Goal: Information Seeking & Learning: Learn about a topic

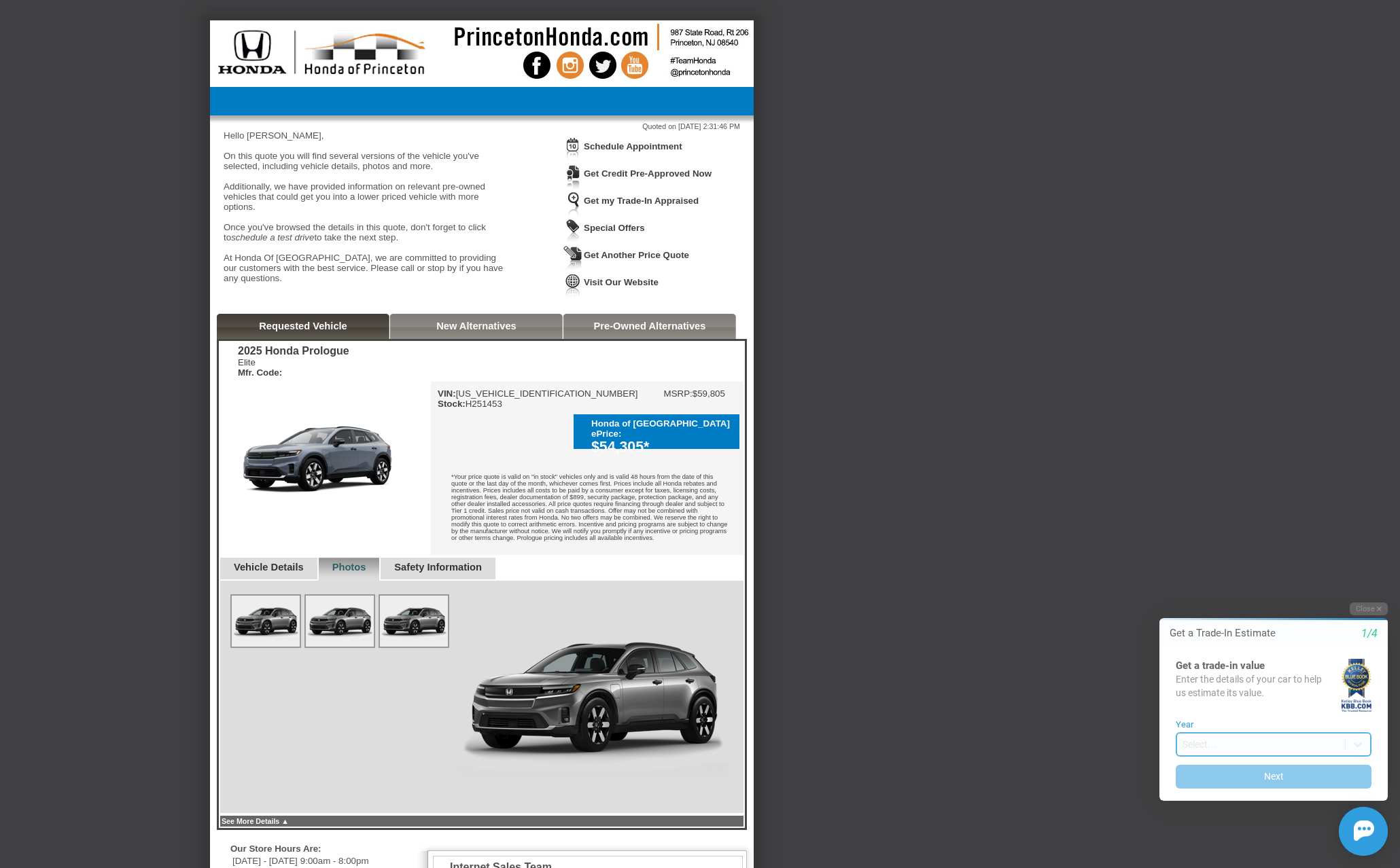
click at [1196, 590] on body "Welcome! Get a Trade-In Estimate 1/4 Get a trade-in value Enter the details of …" at bounding box center [1265, 590] width 269 height 0
click at [1125, 743] on div "Back To Quote [PERSON_NAME], Honda Of Princeton is more than happy to schedule …" at bounding box center [700, 582] width 1400 height 1124
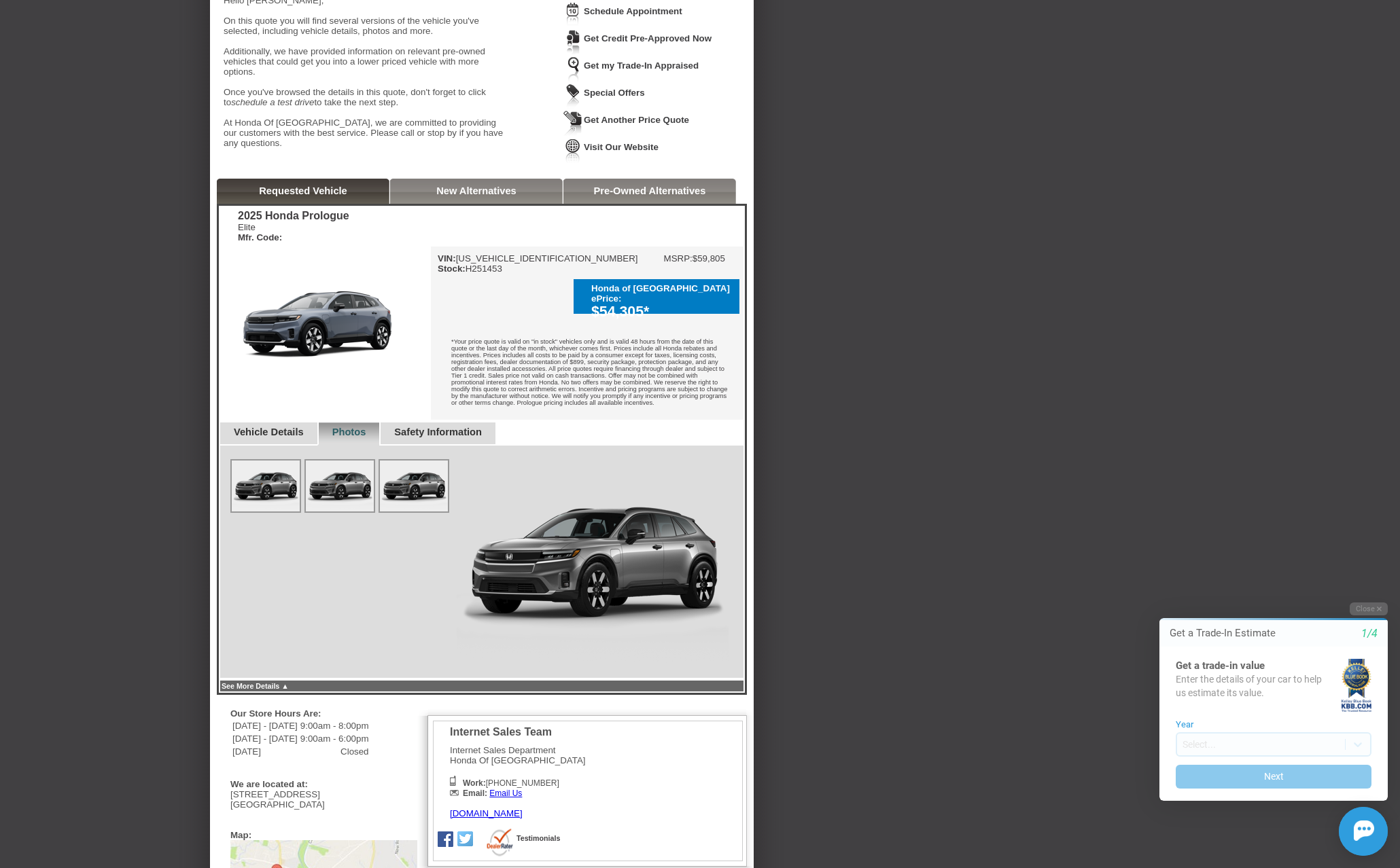
scroll to position [135, 0]
click at [1198, 590] on body "Welcome! Get a Trade-In Estimate 1/4 Get a trade-in value Enter the details of …" at bounding box center [1265, 590] width 269 height 0
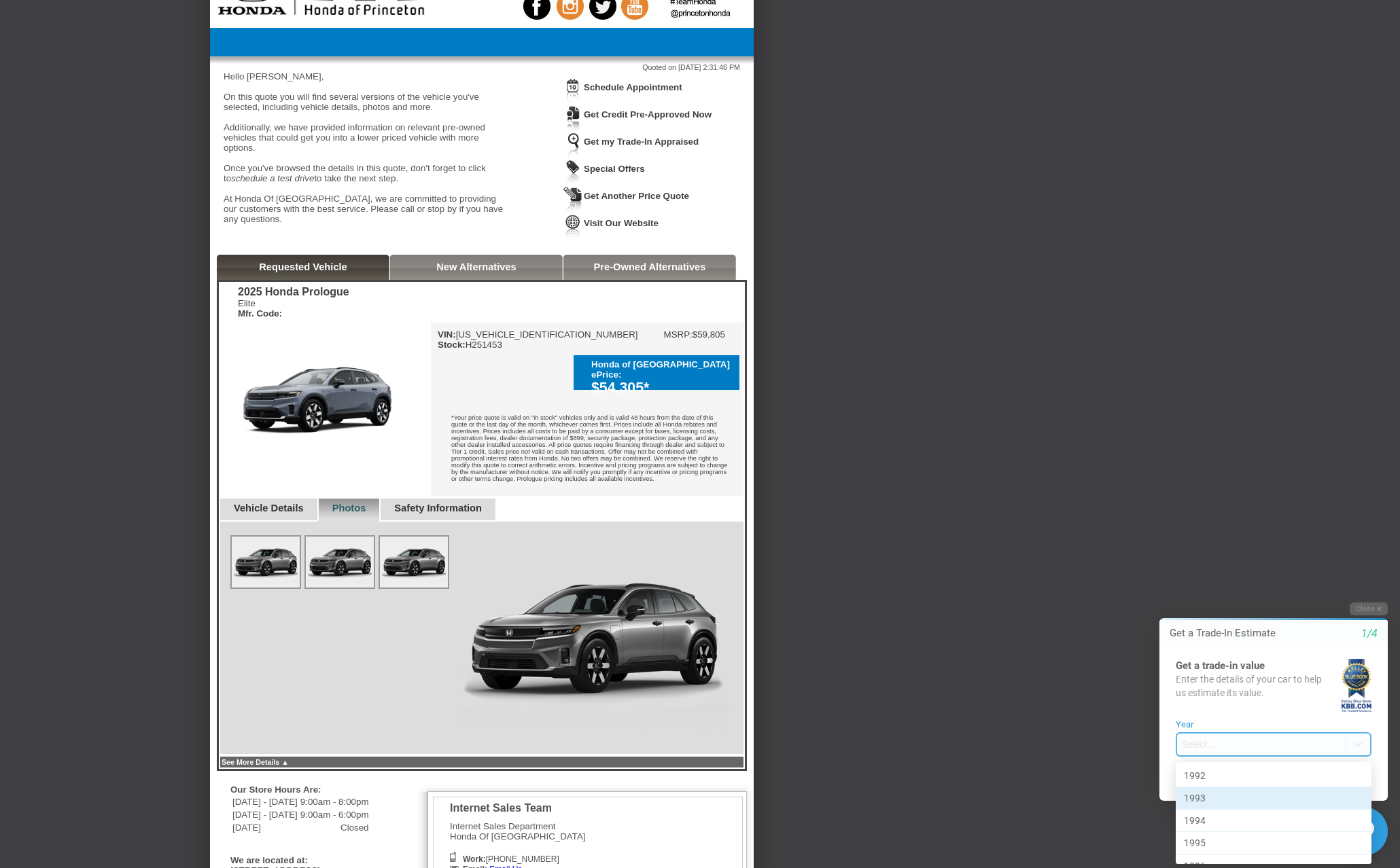
scroll to position [0, 0]
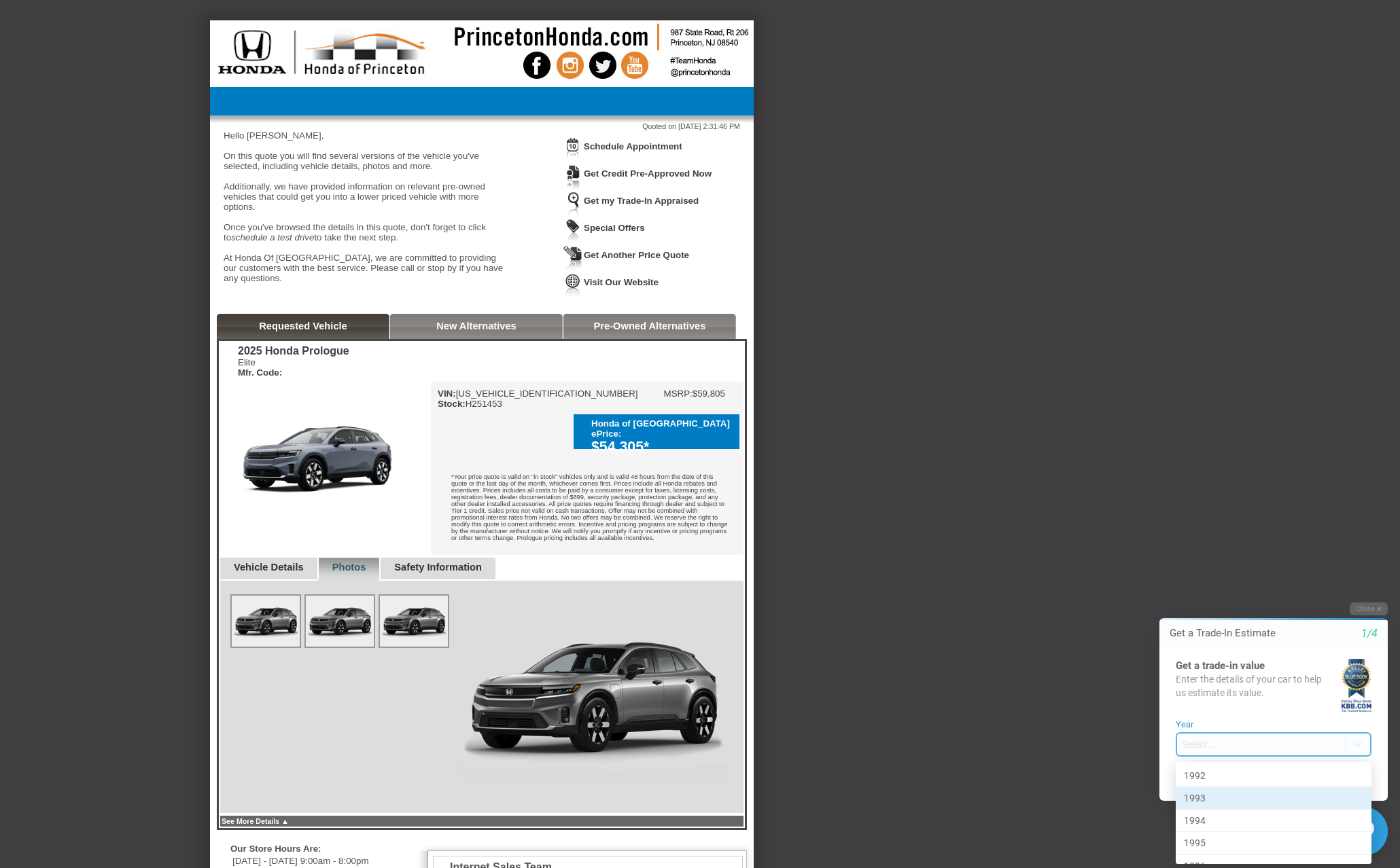
click at [1048, 532] on div "Back To Quote [PERSON_NAME], Honda Of Princeton is more than happy to schedule …" at bounding box center [700, 582] width 1400 height 1124
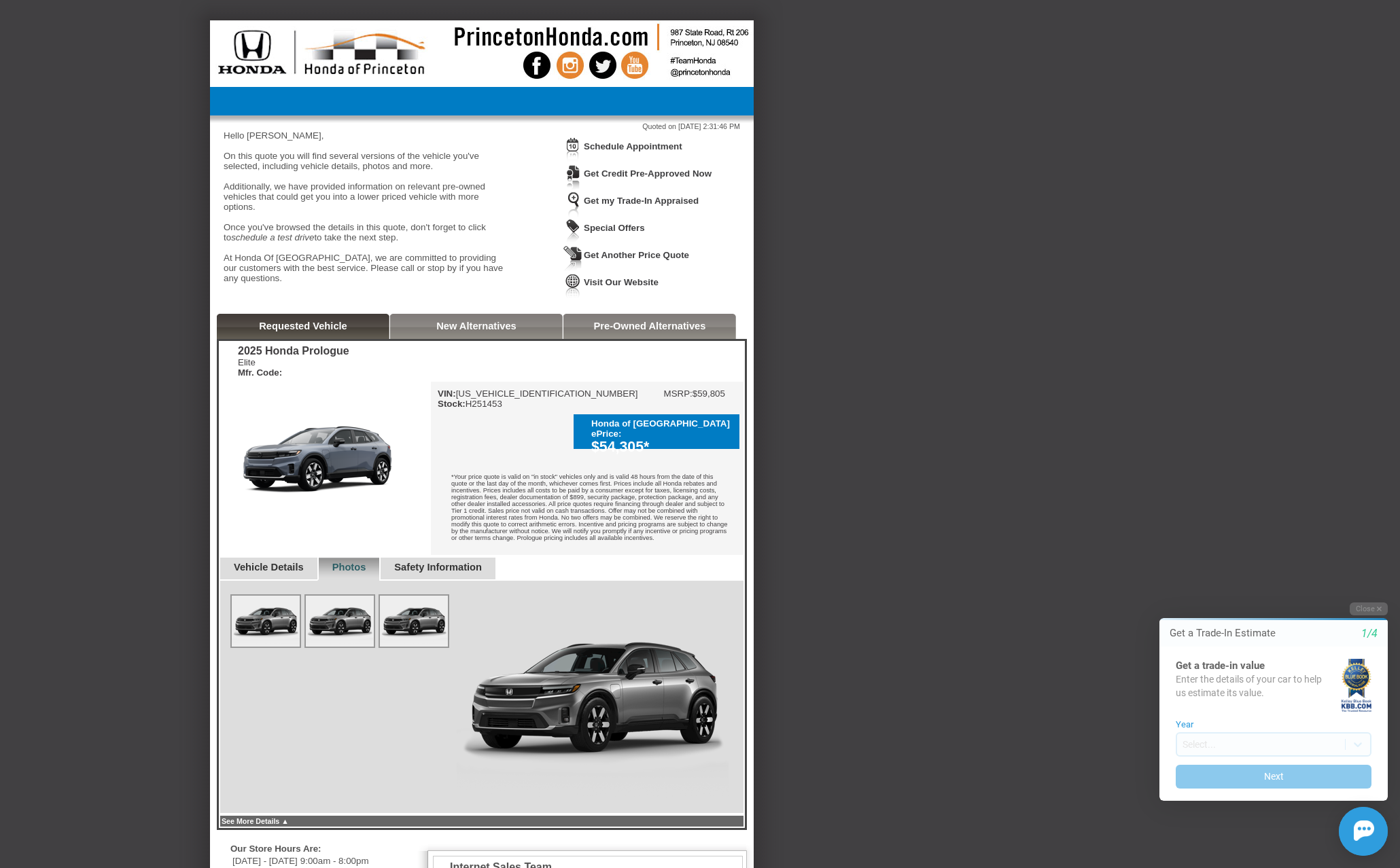
click at [337, 644] on img at bounding box center [339, 621] width 68 height 51
click at [415, 645] on img at bounding box center [414, 621] width 68 height 51
click at [443, 572] on link "Safety Information" at bounding box center [438, 567] width 87 height 11
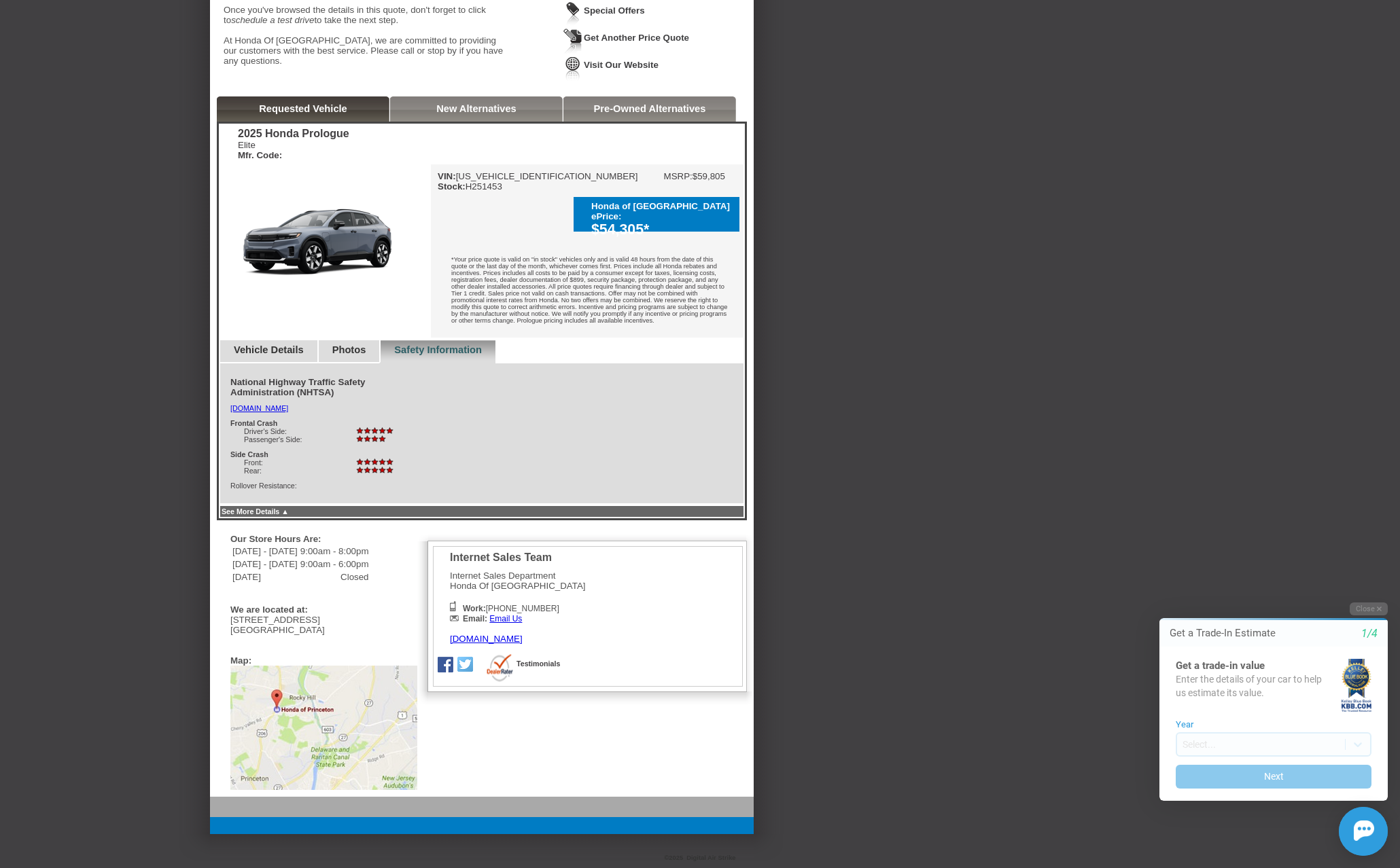
scroll to position [252, 0]
click at [256, 345] on link "Vehicle Details" at bounding box center [269, 350] width 70 height 11
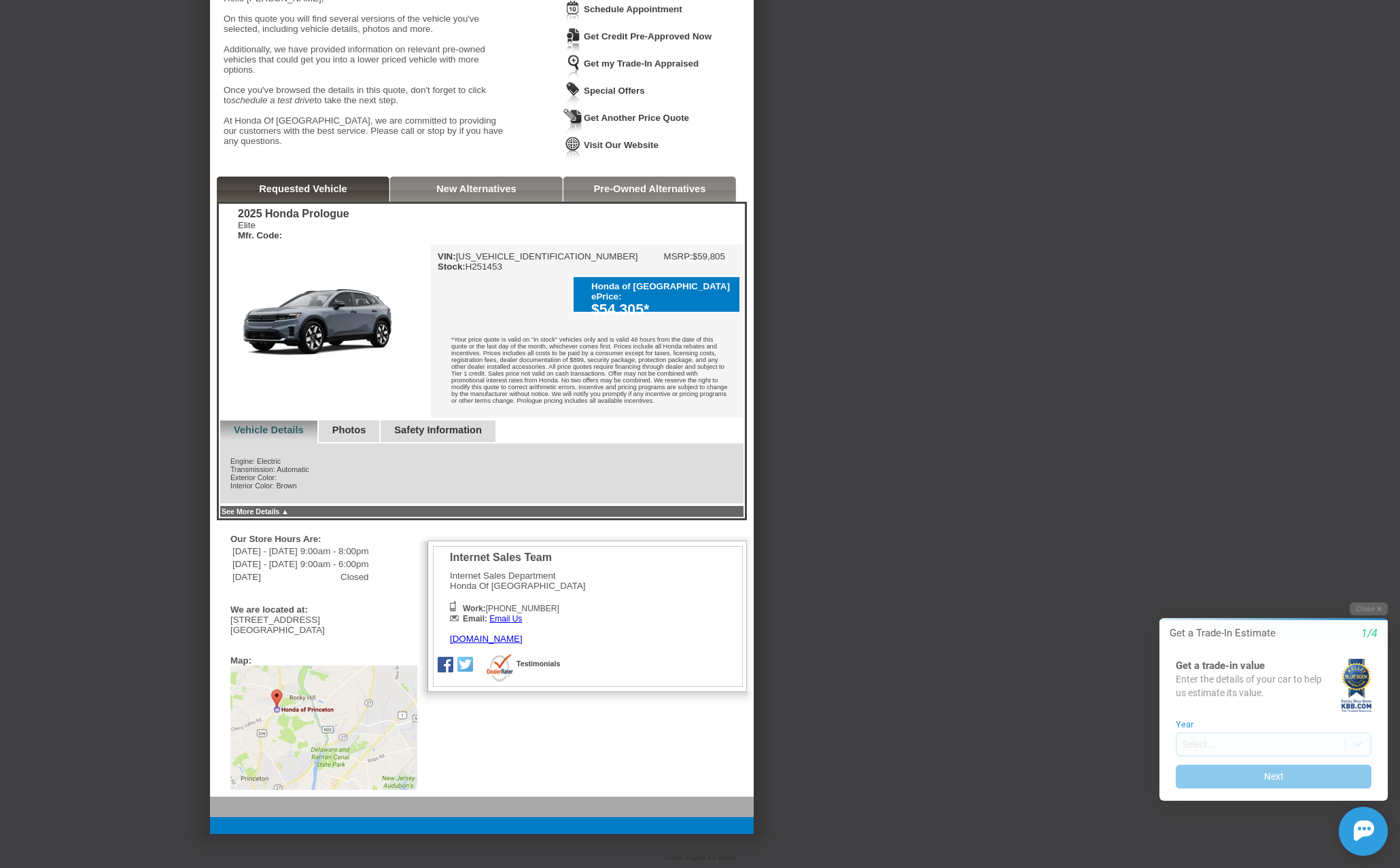
click at [291, 297] on img at bounding box center [325, 324] width 212 height 159
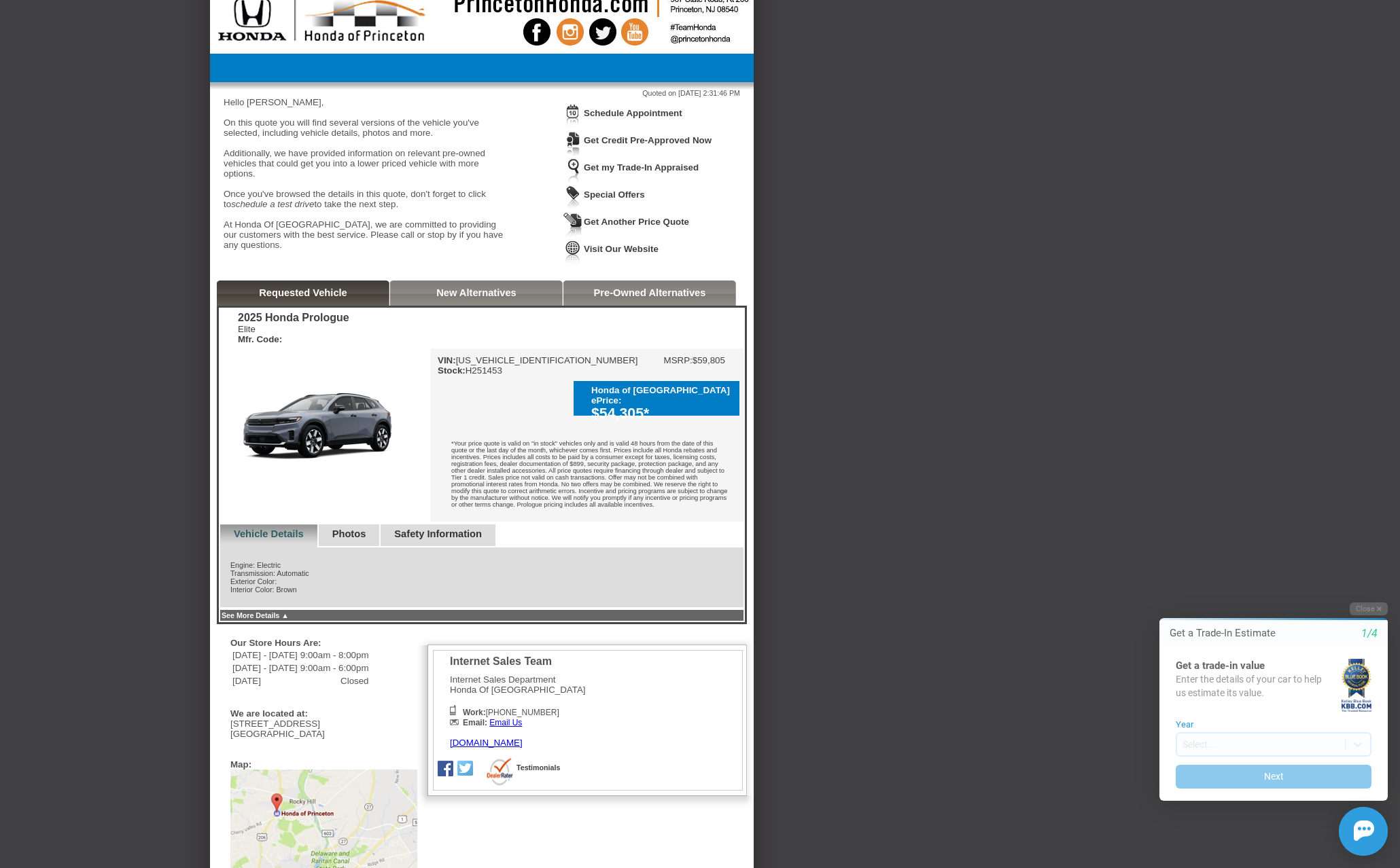
scroll to position [0, 0]
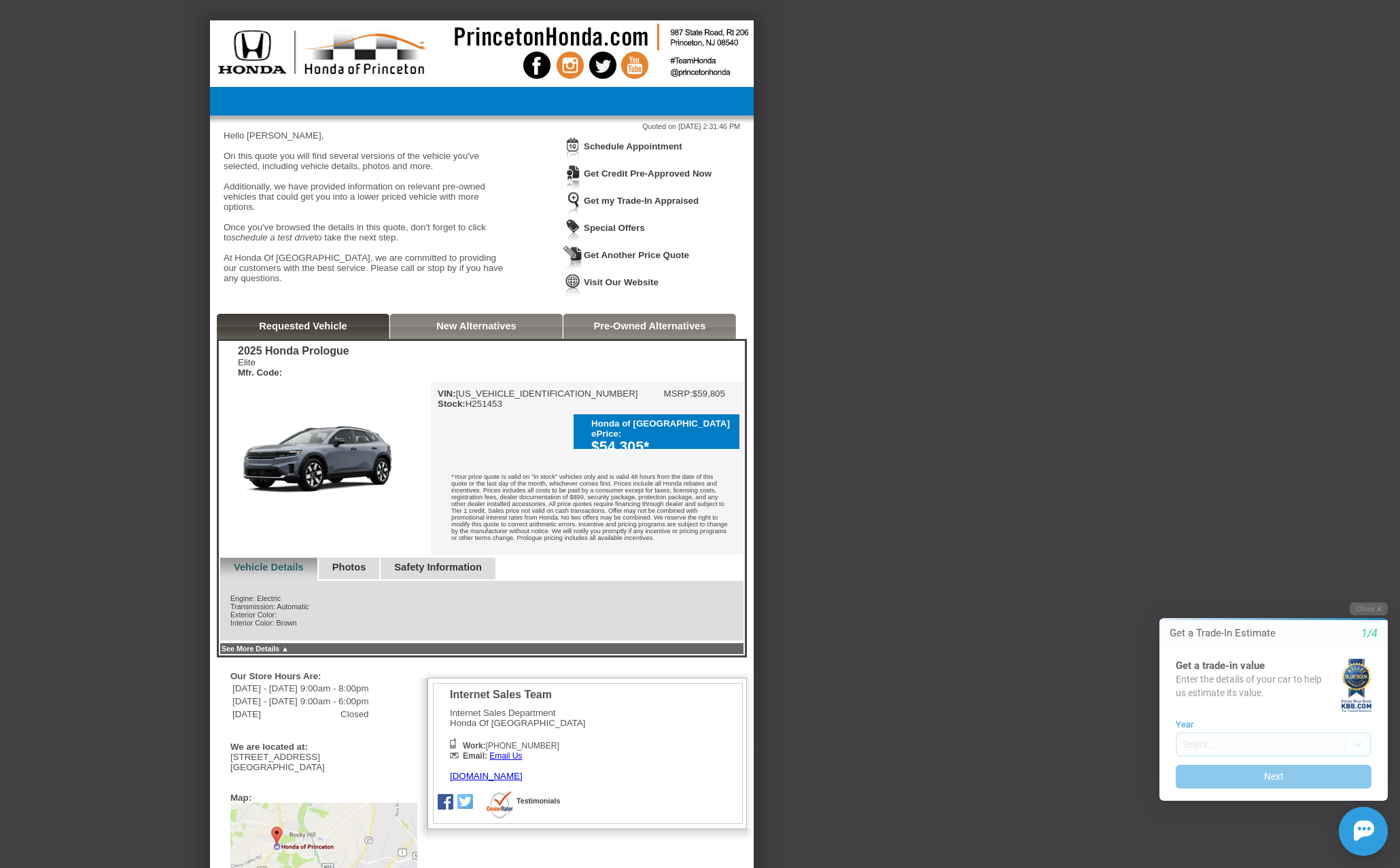
click at [366, 572] on link "Photos" at bounding box center [349, 567] width 34 height 11
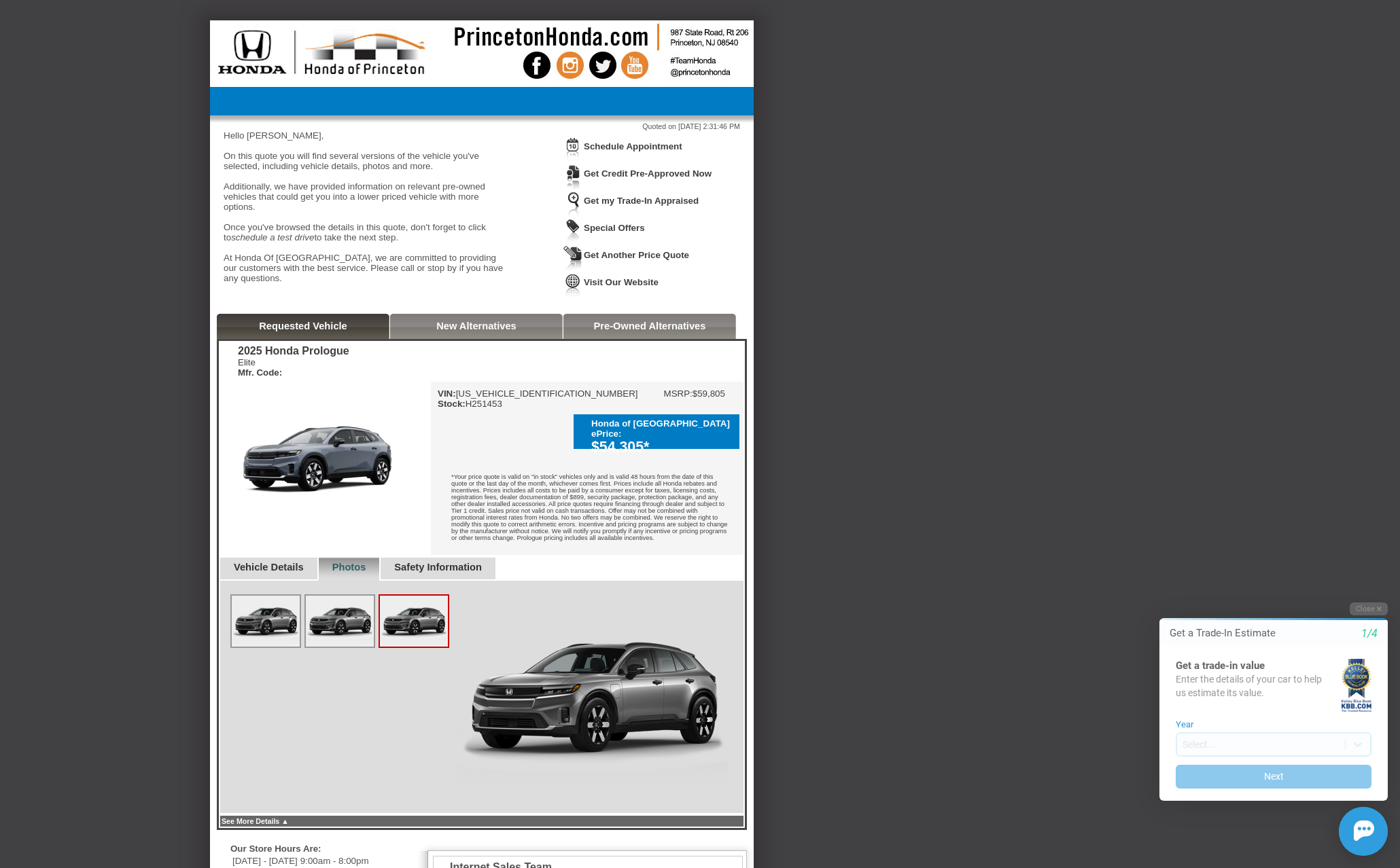
click at [435, 572] on link "Safety Information" at bounding box center [438, 567] width 87 height 11
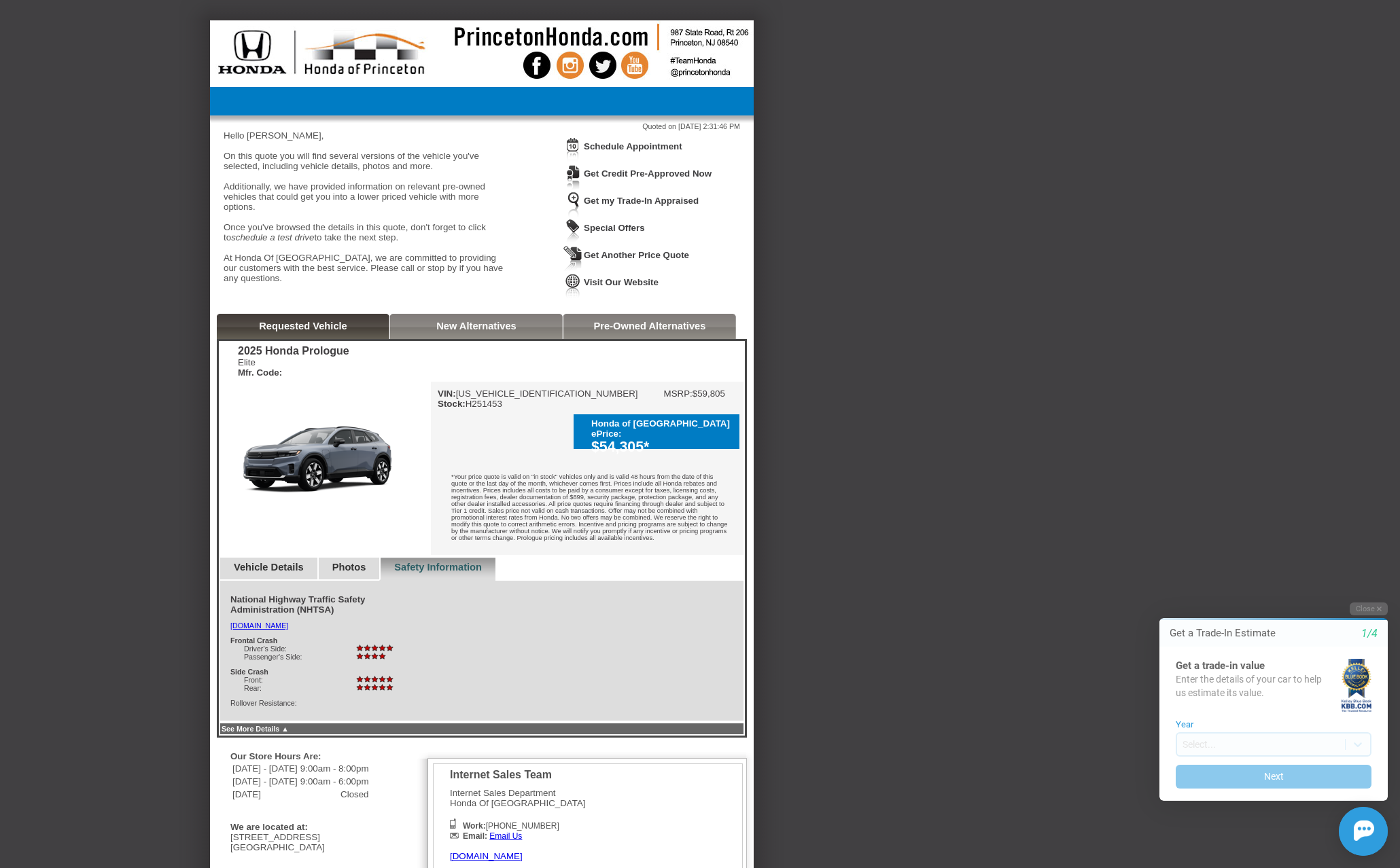
drag, startPoint x: 453, startPoint y: 474, endPoint x: 724, endPoint y: 554, distance: 282.6
click at [724, 554] on div "*Your price quote is valid on "in stock" vehicles only and is valid 48 hours fr…" at bounding box center [587, 509] width 313 height 91
click at [871, 543] on div "Back To Quote [PERSON_NAME], Honda Of Princeton is more than happy to schedule …" at bounding box center [700, 535] width 1400 height 1031
click at [512, 369] on div "2025 Honda Prologue Elite Mfr. Code: Reserve This Vehicle Please confirm that y…" at bounding box center [482, 531] width 526 height 381
click at [484, 403] on div "VIN: [US_VEHICLE_IDENTIFICATION_NUMBER] Stock: H251453" at bounding box center [538, 398] width 200 height 20
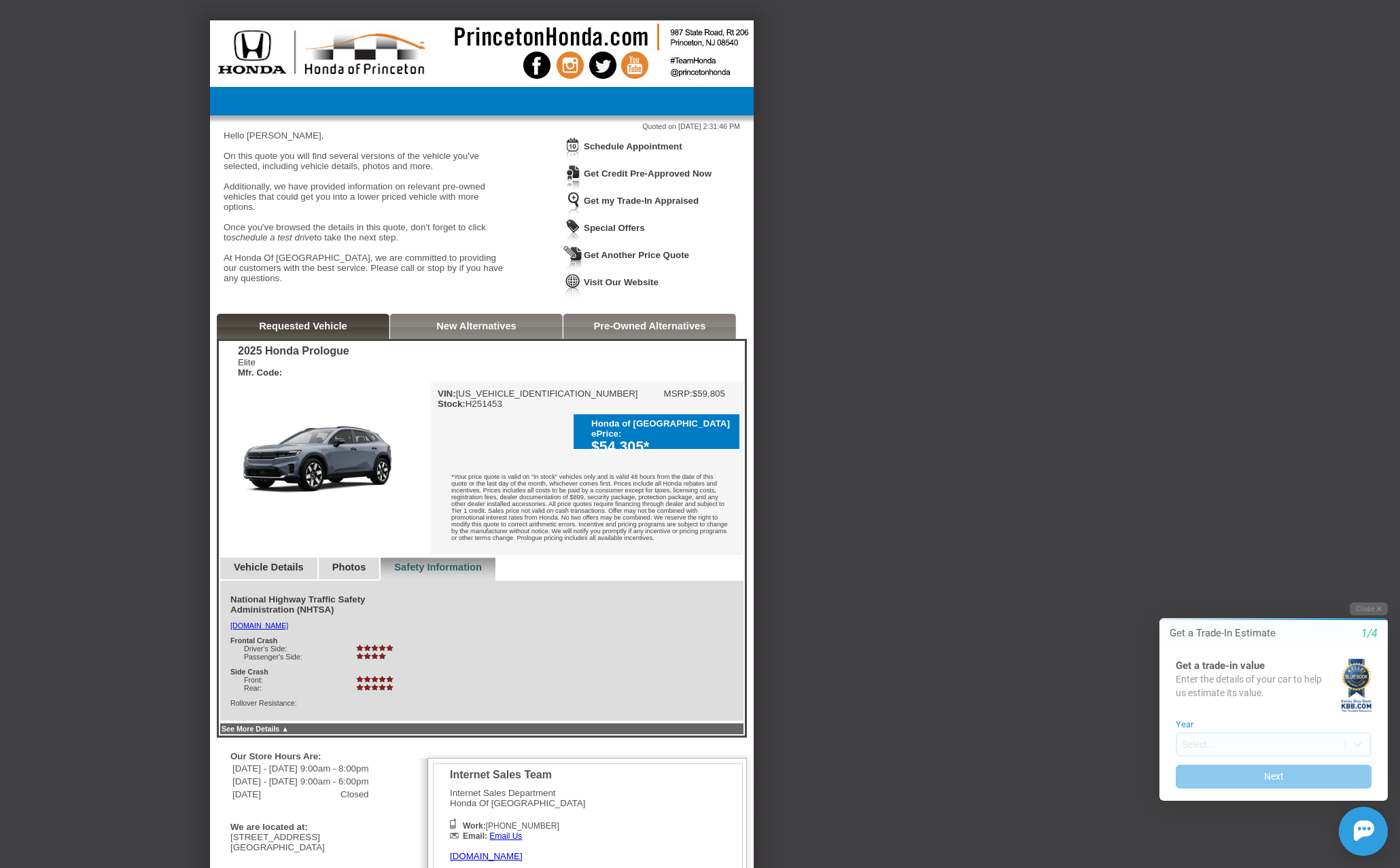
click at [358, 572] on link "Photos" at bounding box center [349, 567] width 34 height 11
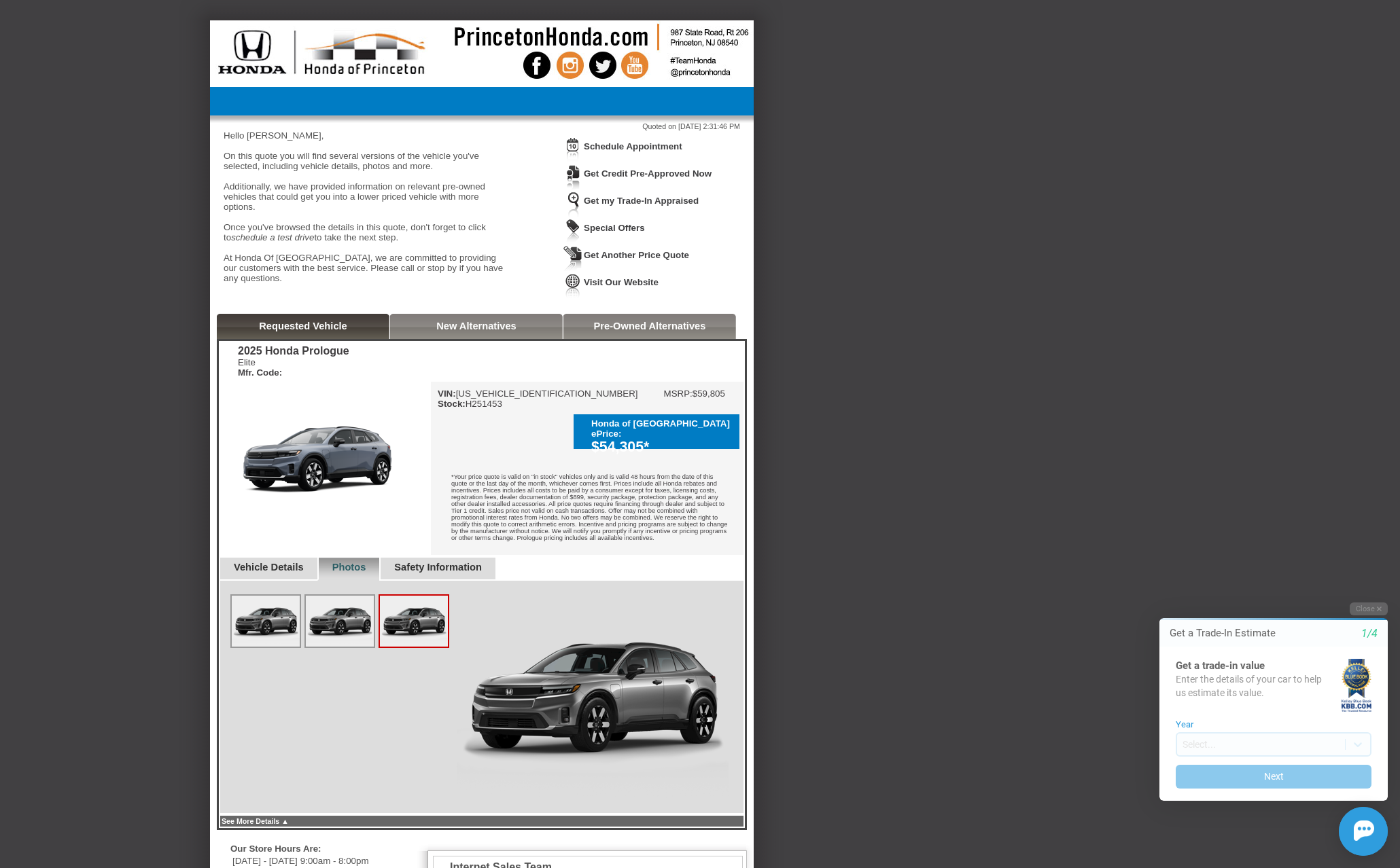
click at [342, 643] on img at bounding box center [339, 621] width 68 height 51
click at [407, 647] on img at bounding box center [414, 621] width 68 height 51
click at [269, 646] on img at bounding box center [265, 621] width 68 height 51
click at [334, 527] on img at bounding box center [325, 461] width 212 height 159
click at [268, 572] on link "Vehicle Details" at bounding box center [269, 567] width 70 height 11
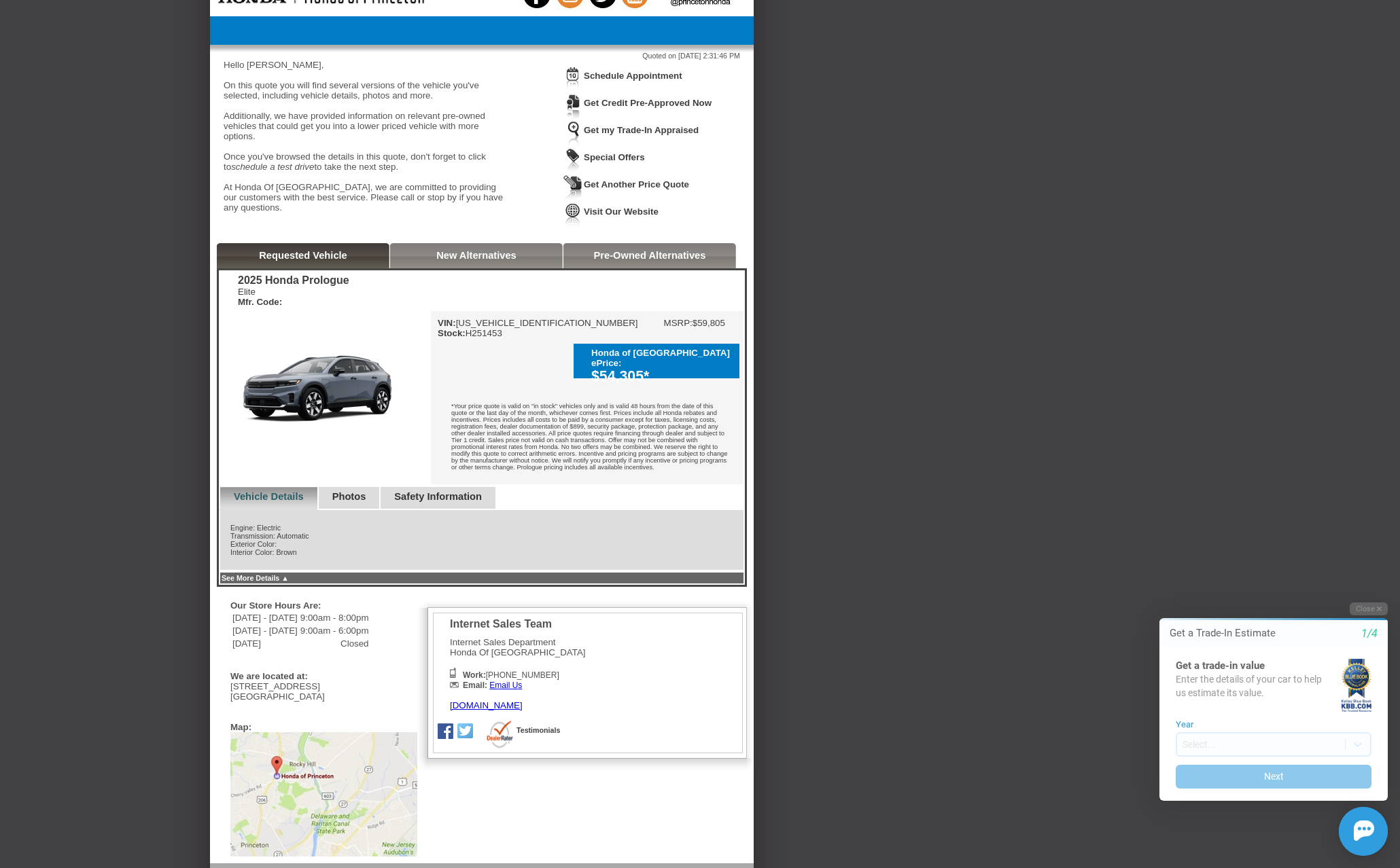
scroll to position [168, 0]
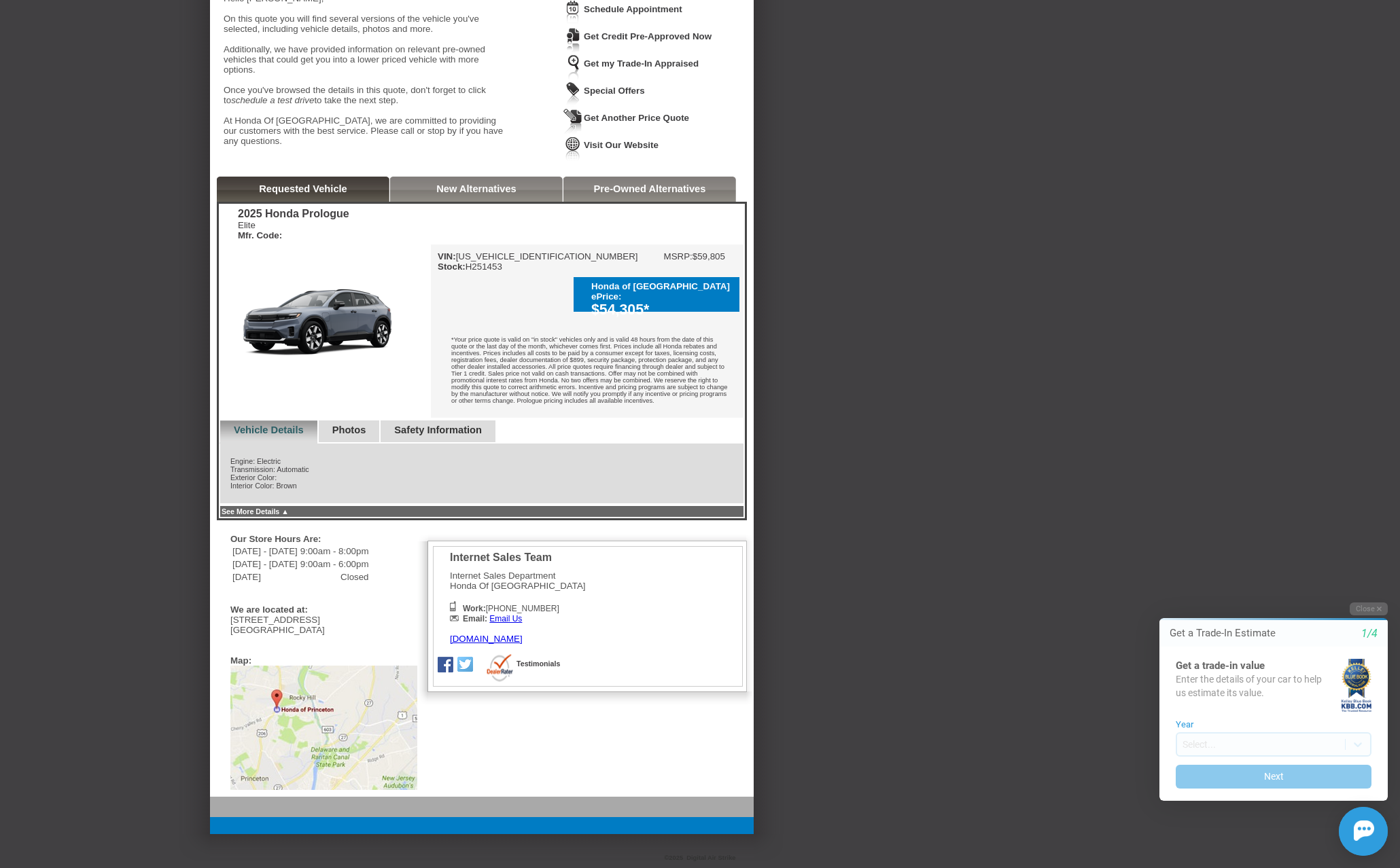
click at [366, 425] on link "Photos" at bounding box center [349, 430] width 34 height 11
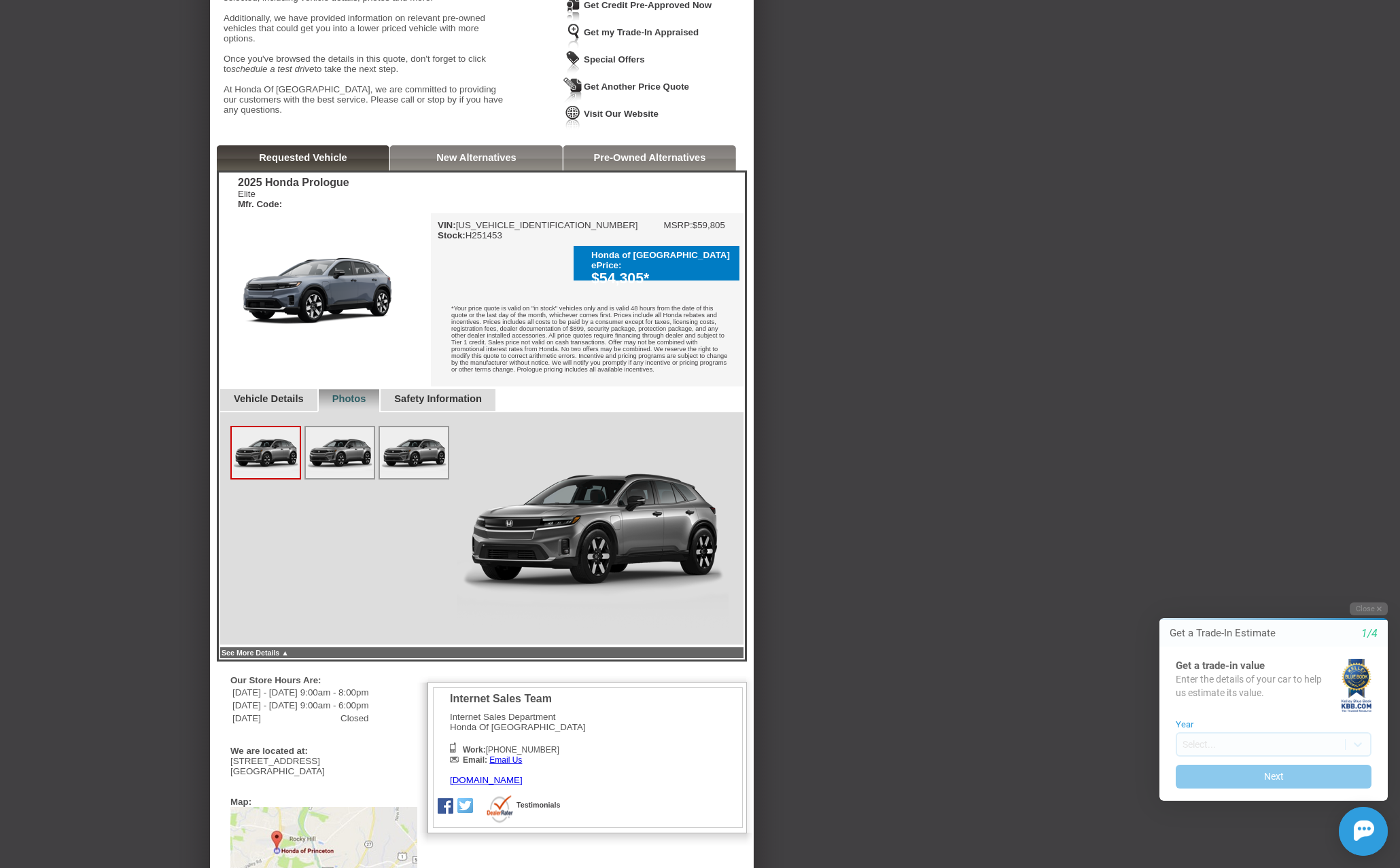
click at [436, 404] on link "Safety Information" at bounding box center [438, 399] width 87 height 11
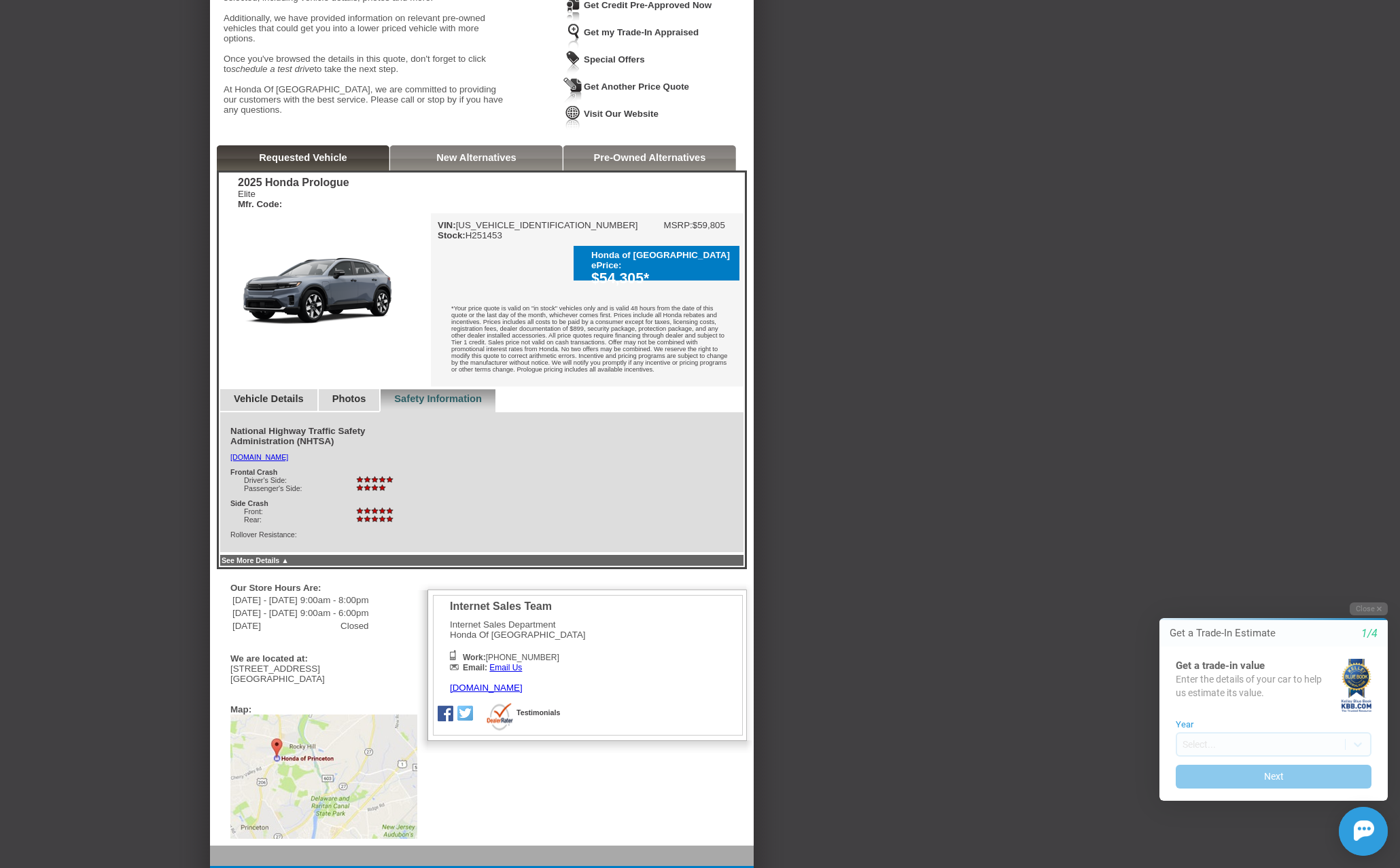
click at [327, 300] on img at bounding box center [325, 293] width 212 height 159
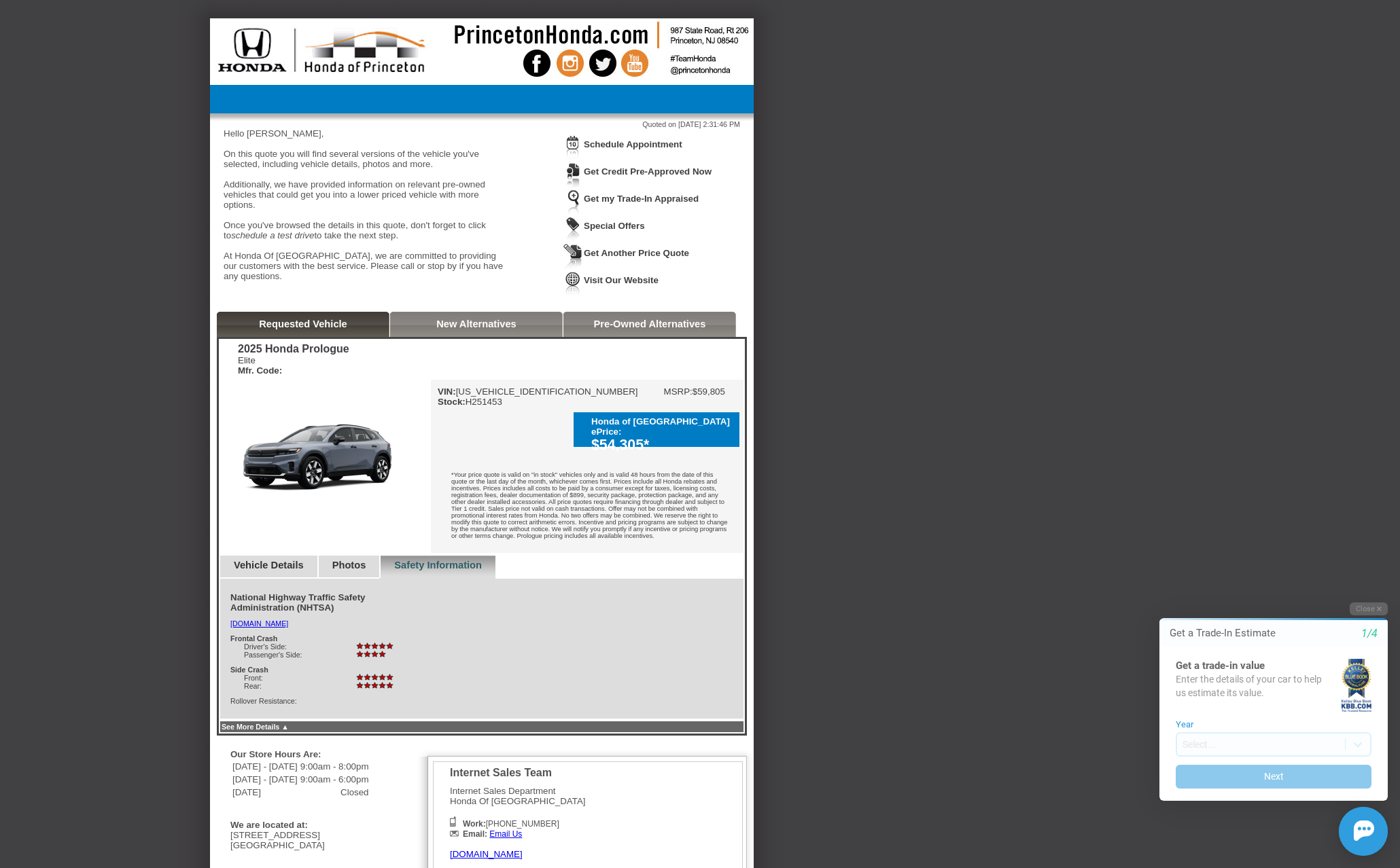
scroll to position [0, 0]
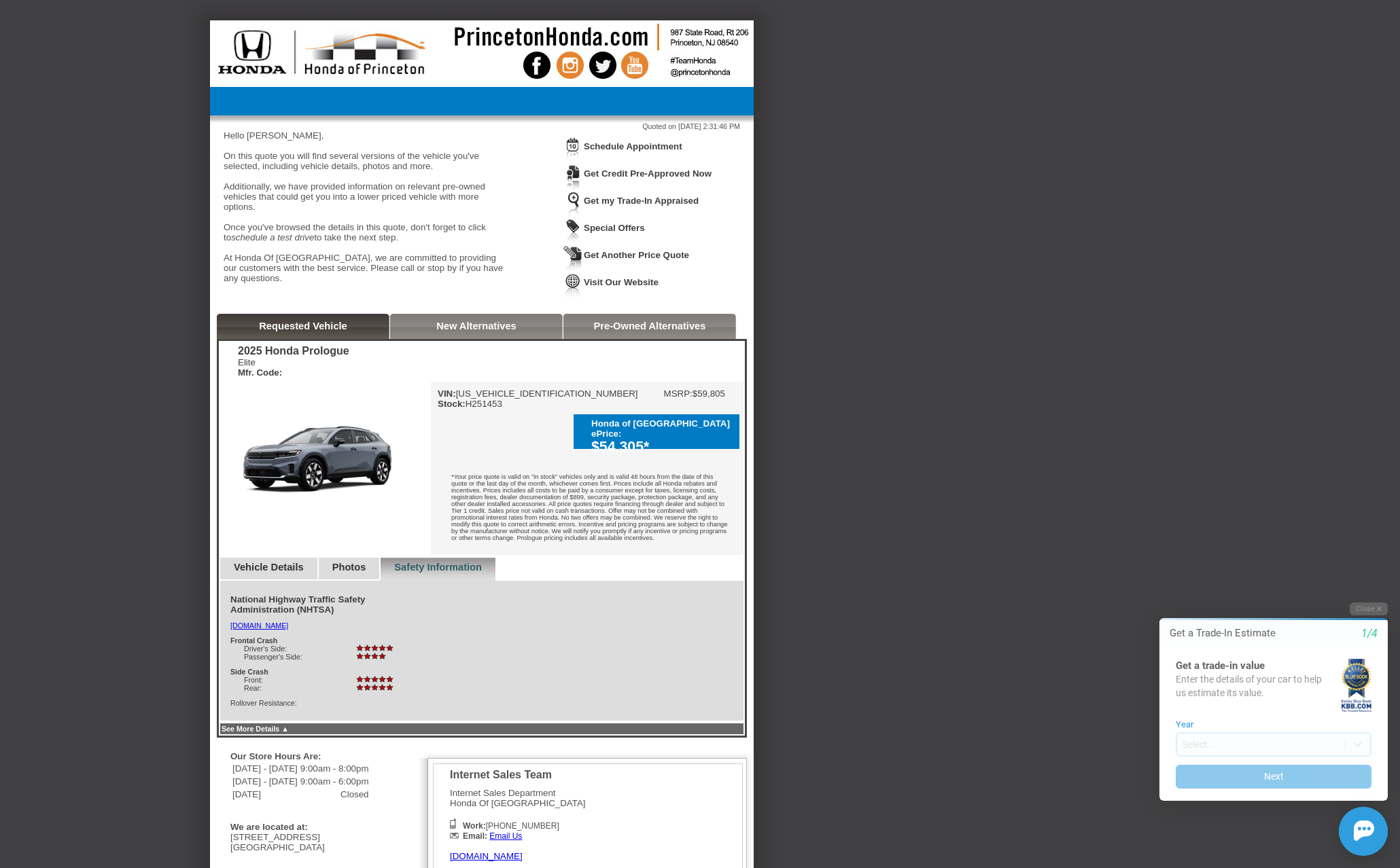
click at [451, 329] on link "New Alternatives" at bounding box center [476, 326] width 80 height 11
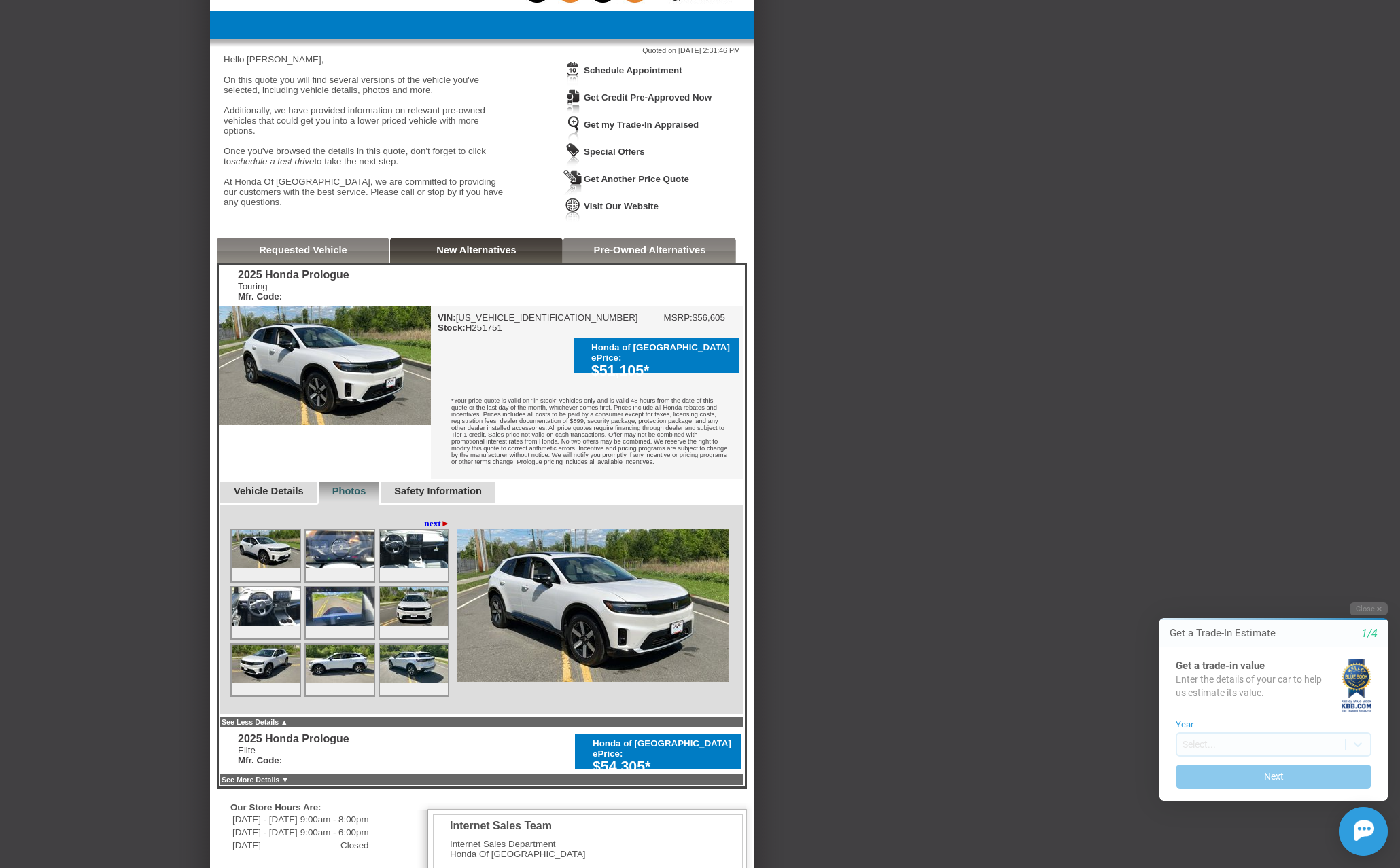
scroll to position [204, 0]
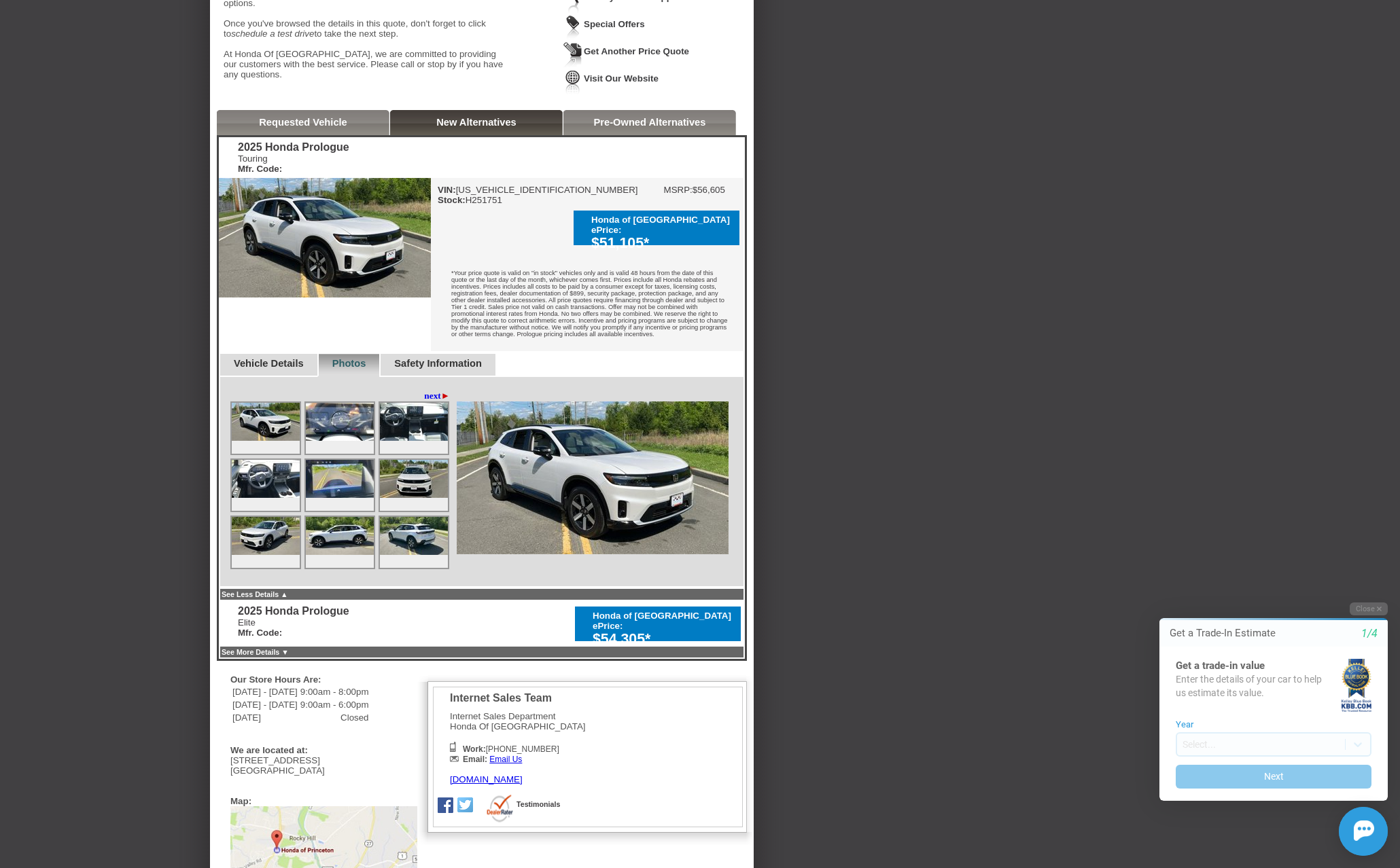
click at [341, 488] on img at bounding box center [339, 478] width 68 height 38
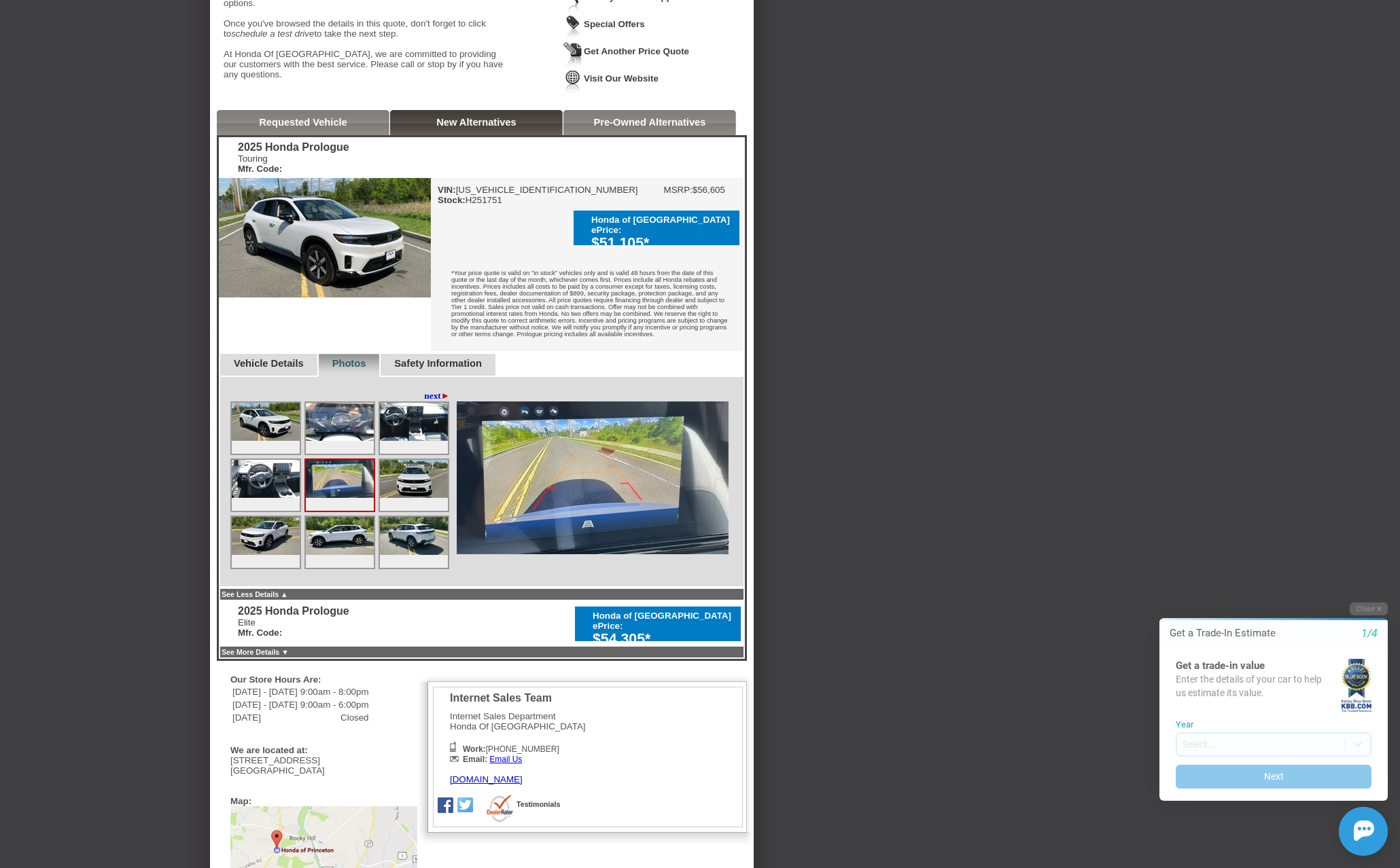
click at [412, 494] on img at bounding box center [414, 478] width 68 height 38
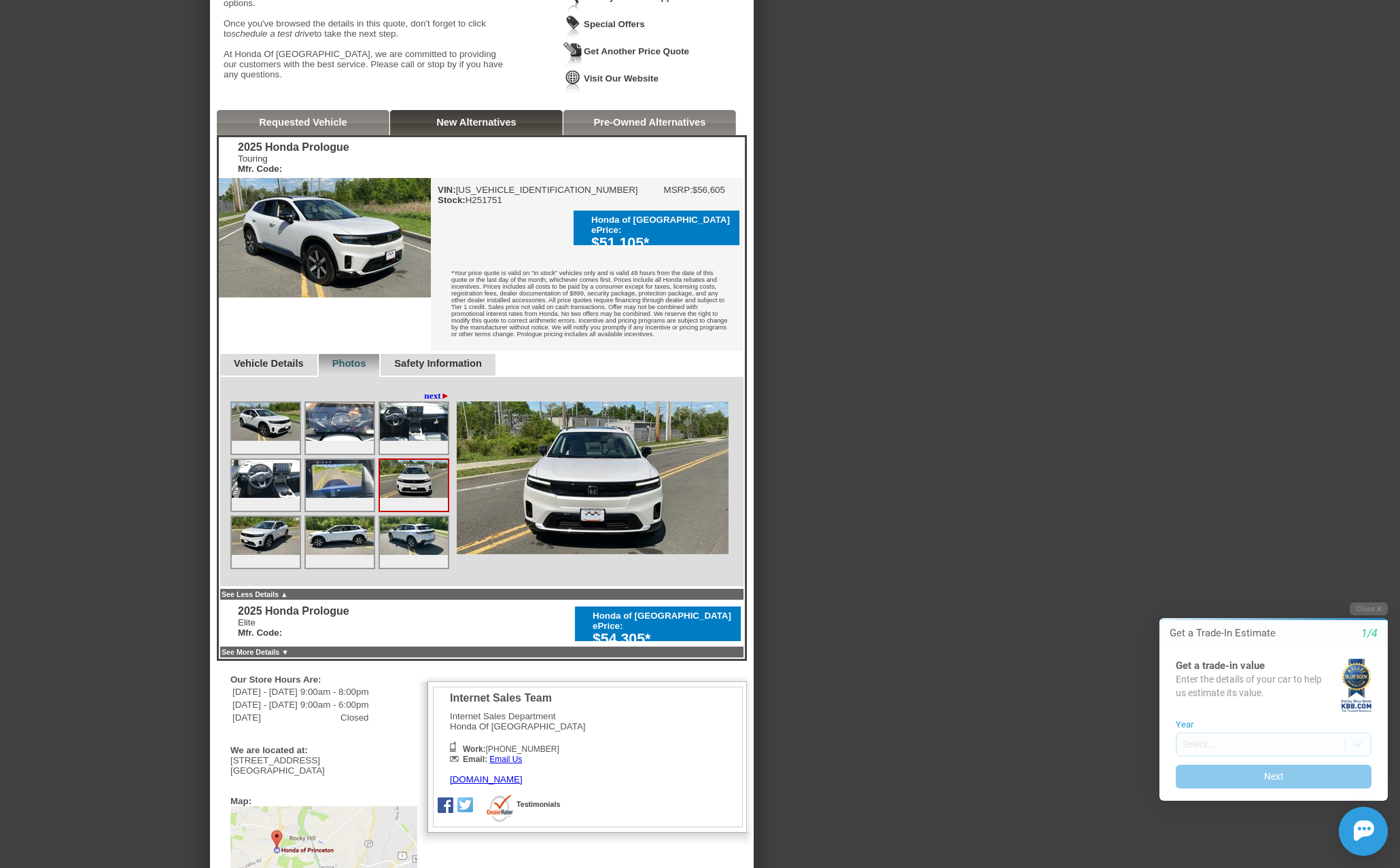
click at [426, 554] on img at bounding box center [414, 535] width 68 height 38
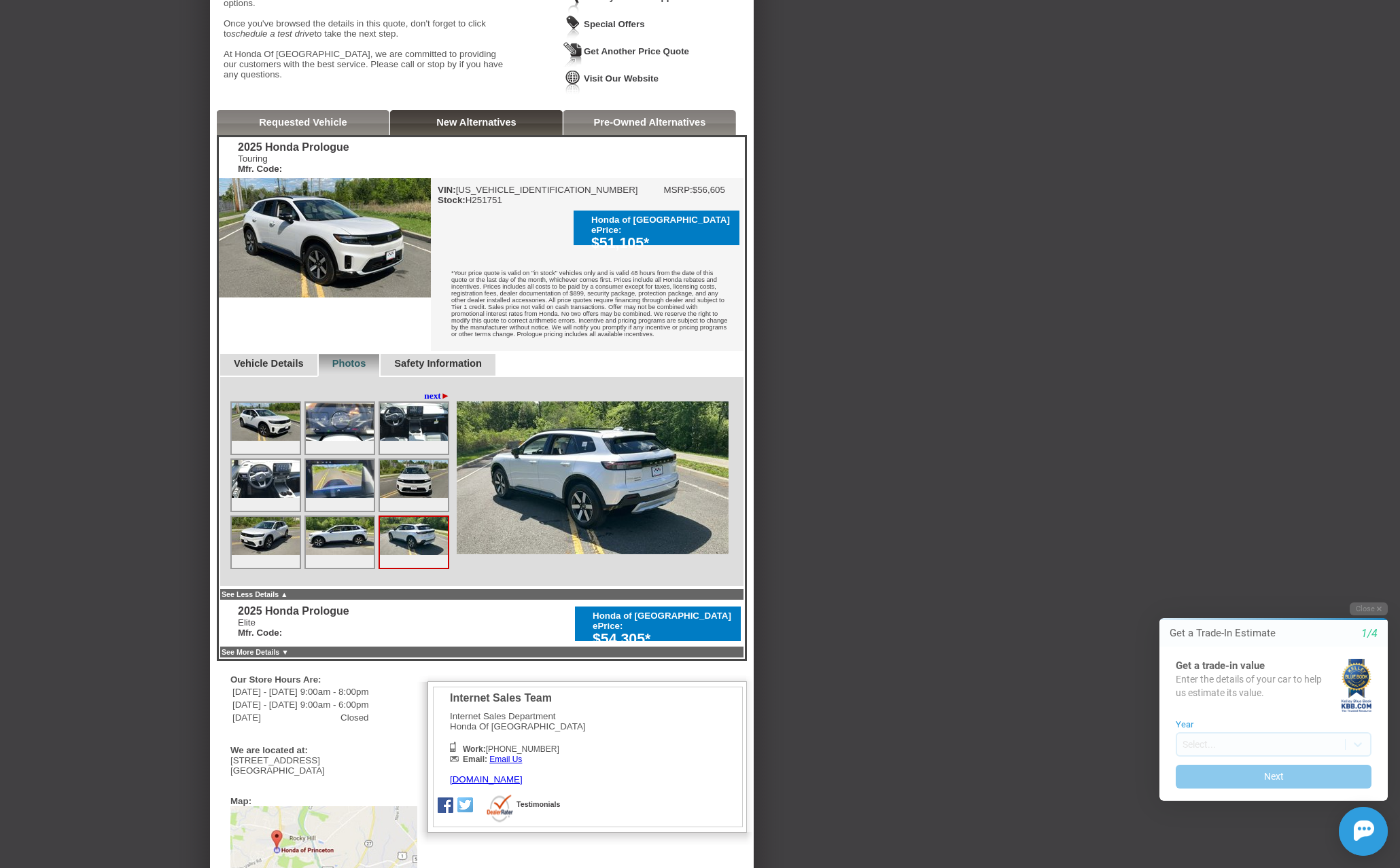
click at [347, 555] on img at bounding box center [339, 535] width 68 height 38
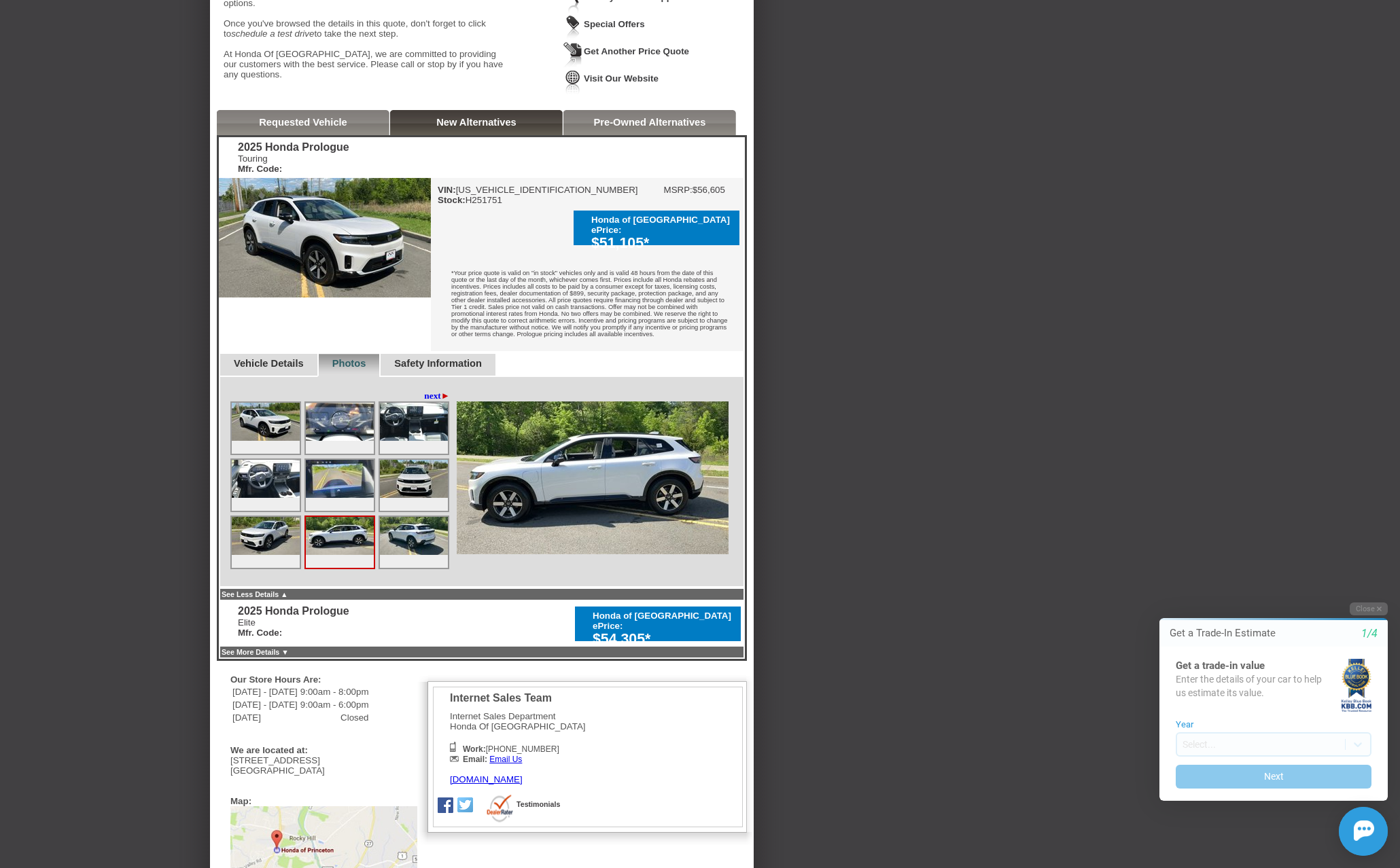
click at [258, 553] on img at bounding box center [265, 535] width 68 height 38
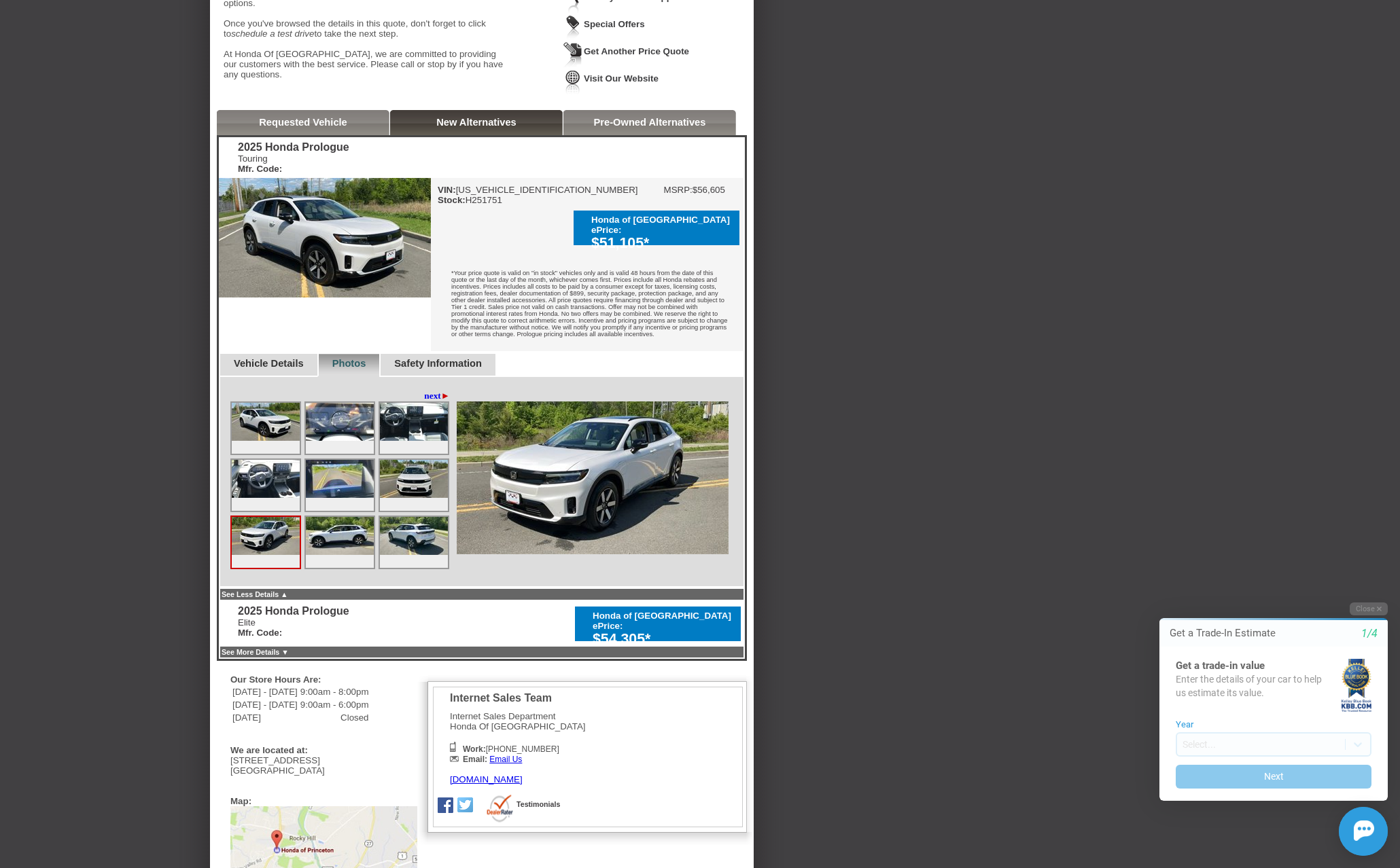
click at [407, 495] on img at bounding box center [414, 478] width 68 height 38
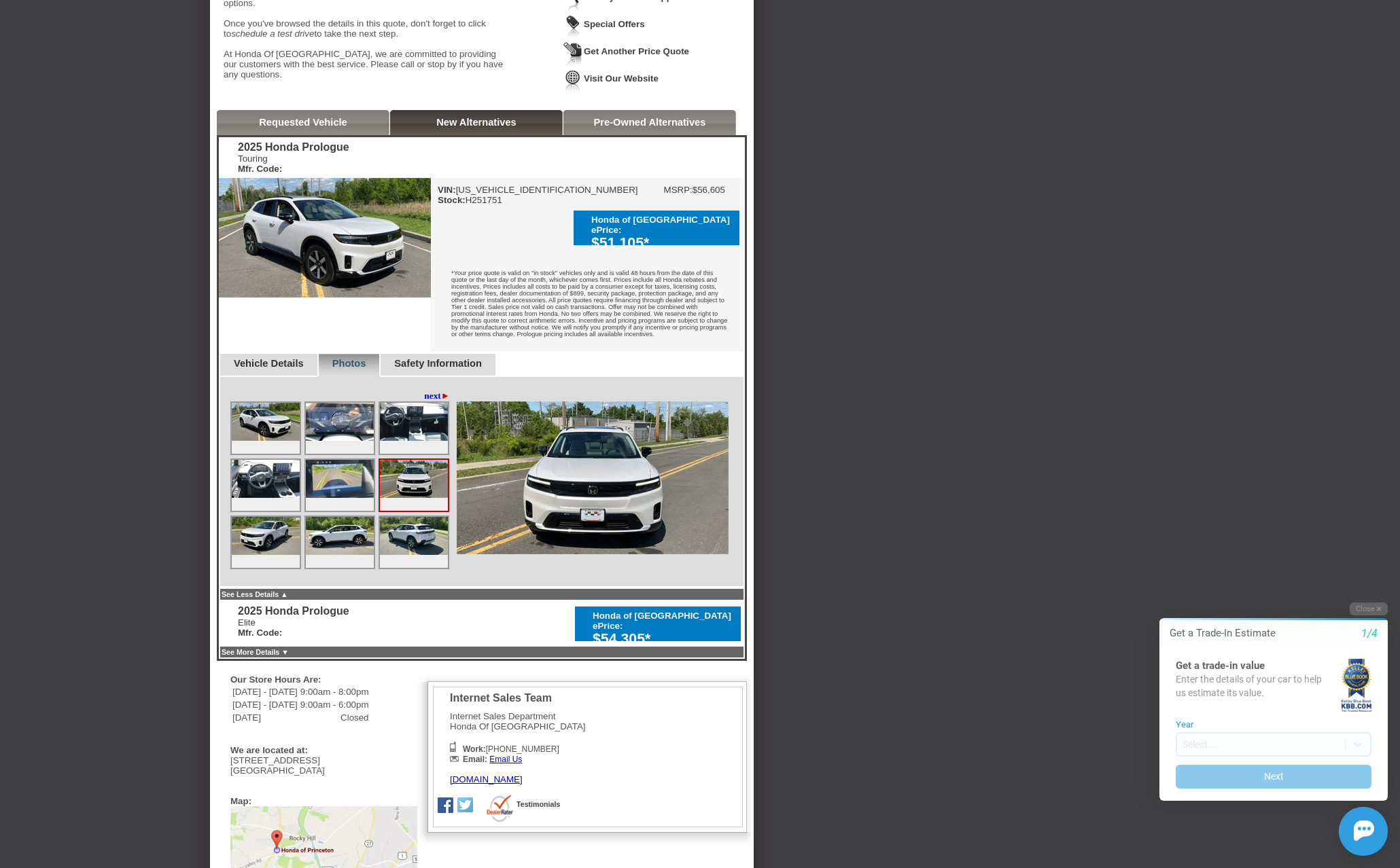
click at [325, 498] on img at bounding box center [339, 478] width 68 height 38
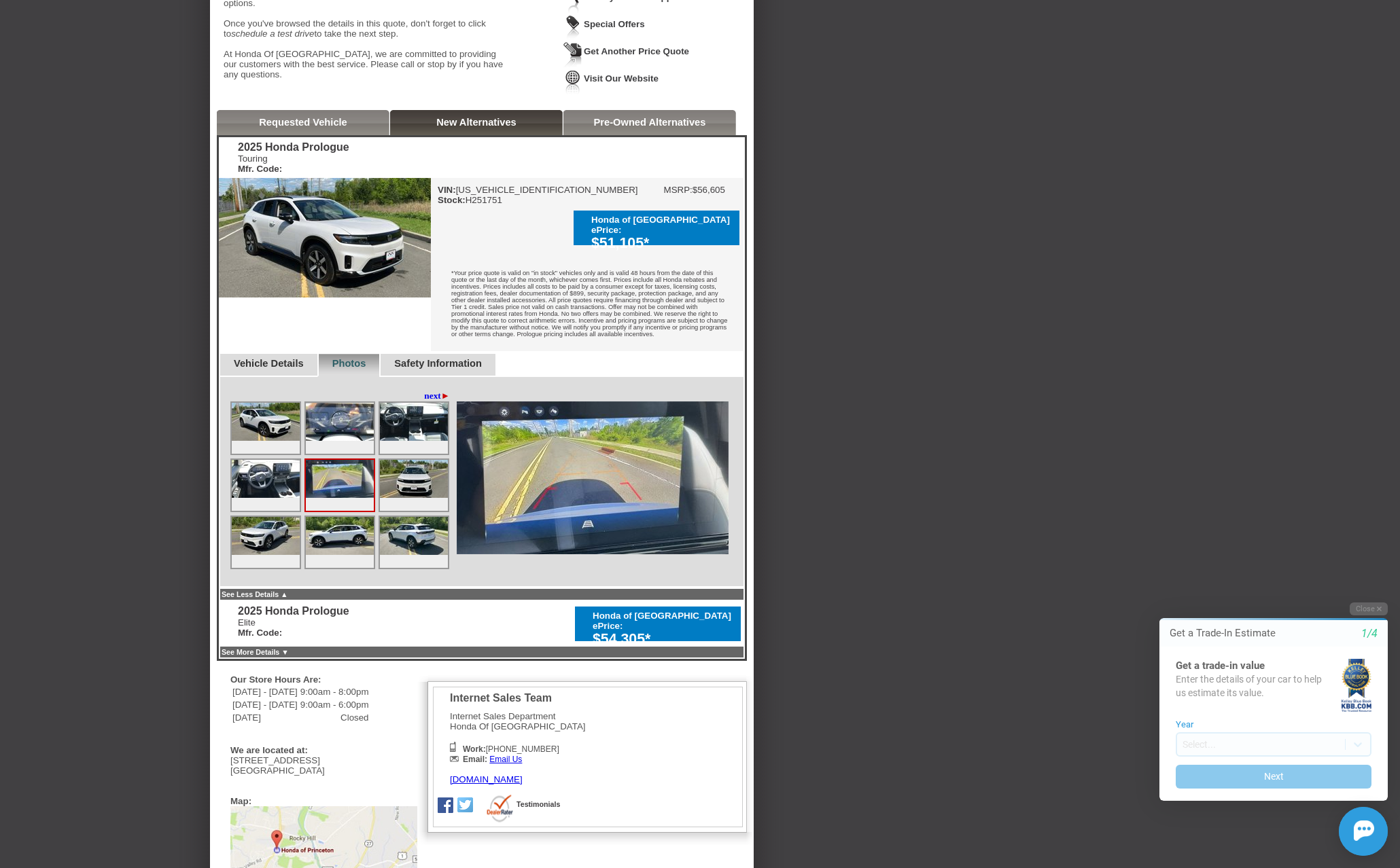
click at [258, 498] on img at bounding box center [265, 478] width 68 height 38
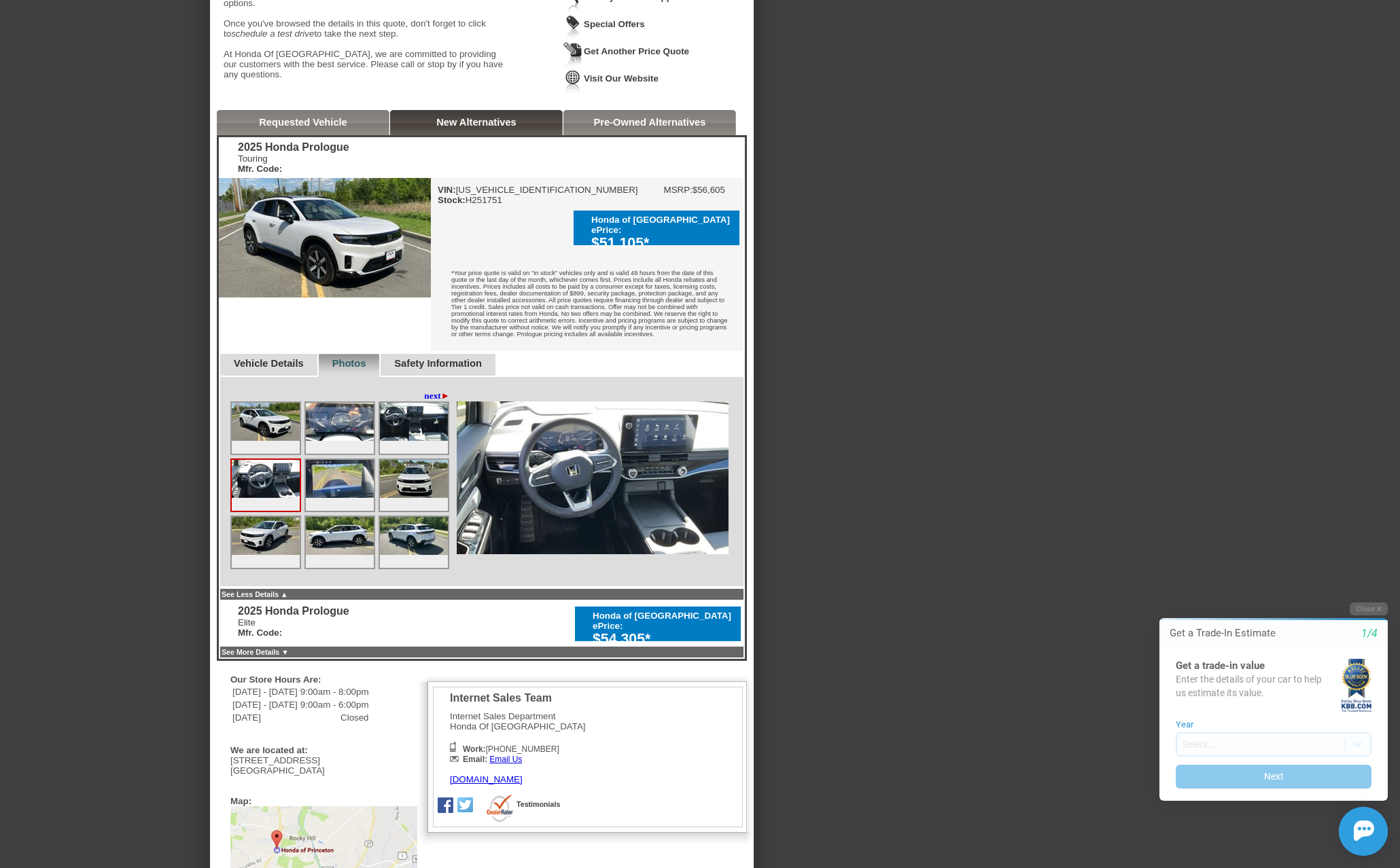
click at [326, 498] on img at bounding box center [339, 478] width 68 height 38
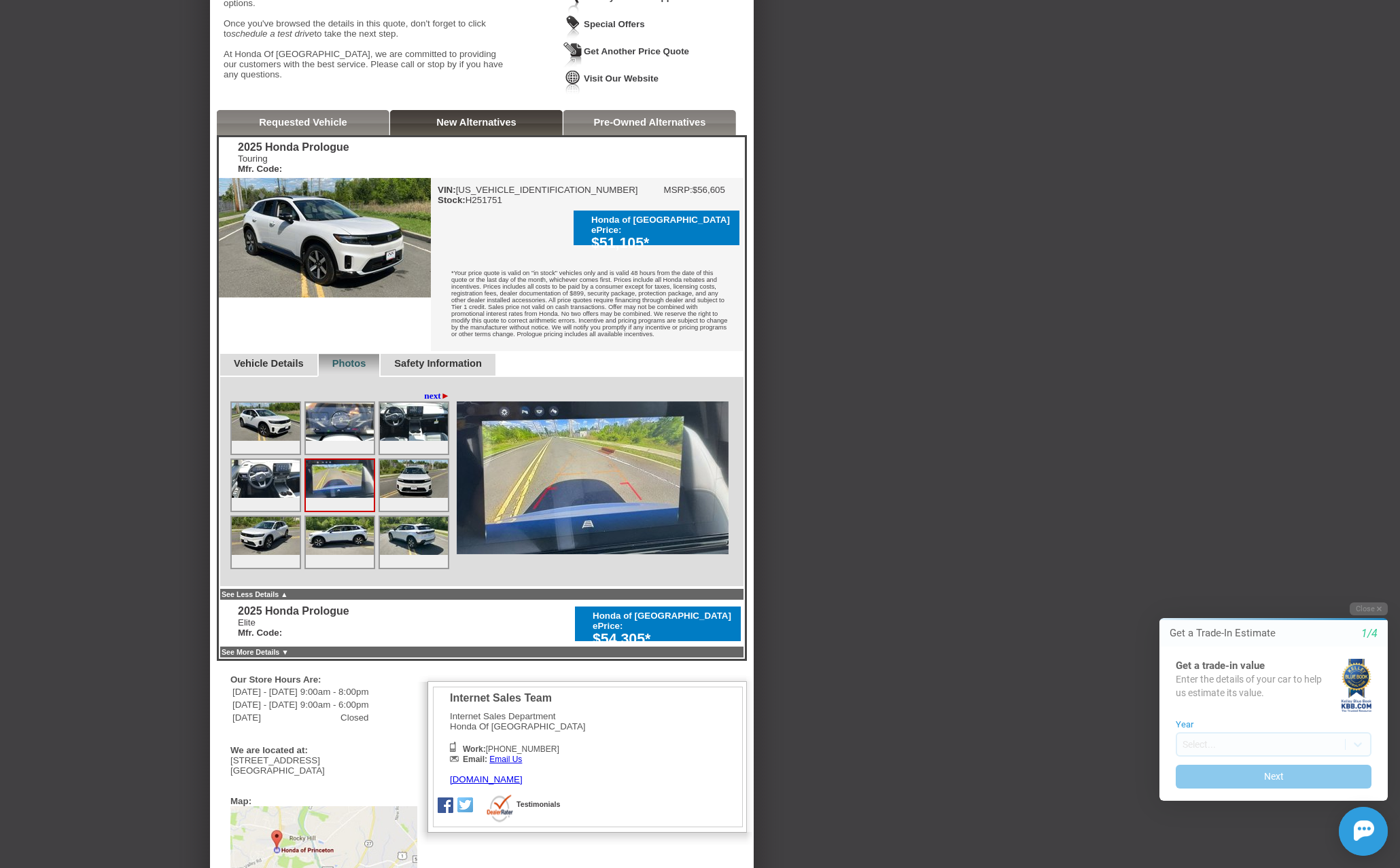
click at [341, 441] on img at bounding box center [339, 422] width 68 height 38
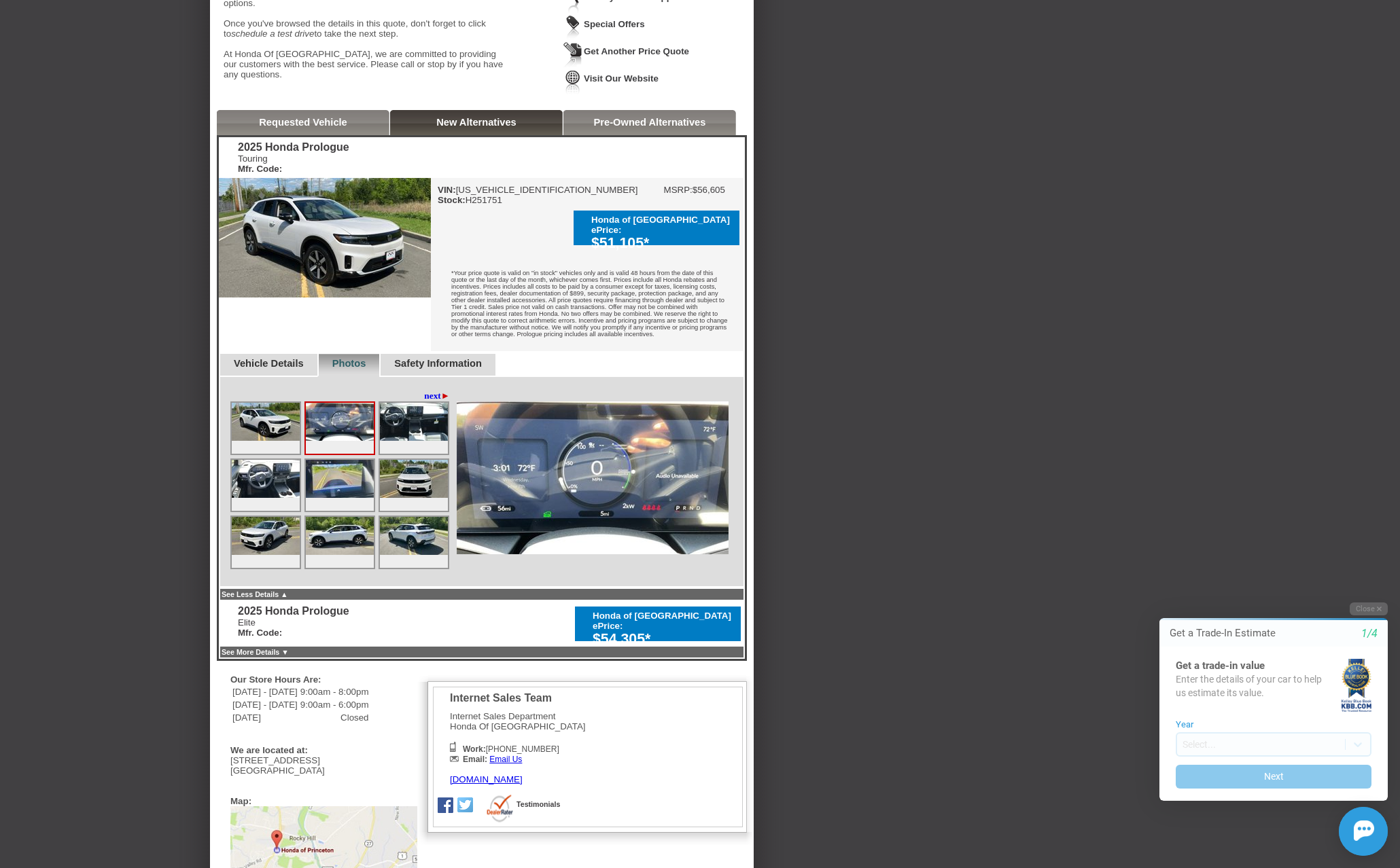
click at [403, 441] on img at bounding box center [414, 422] width 68 height 38
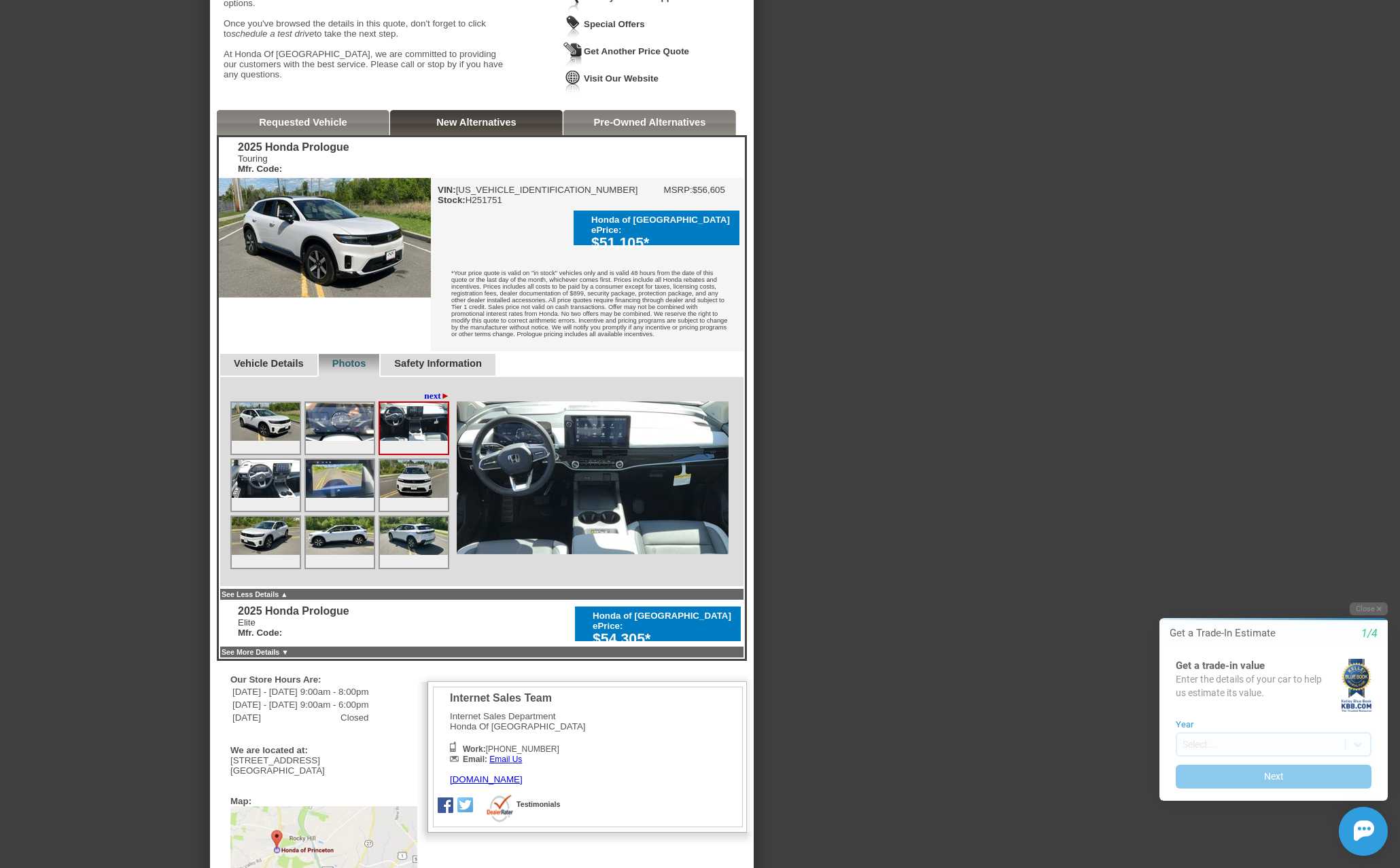
click at [341, 489] on img at bounding box center [339, 478] width 68 height 38
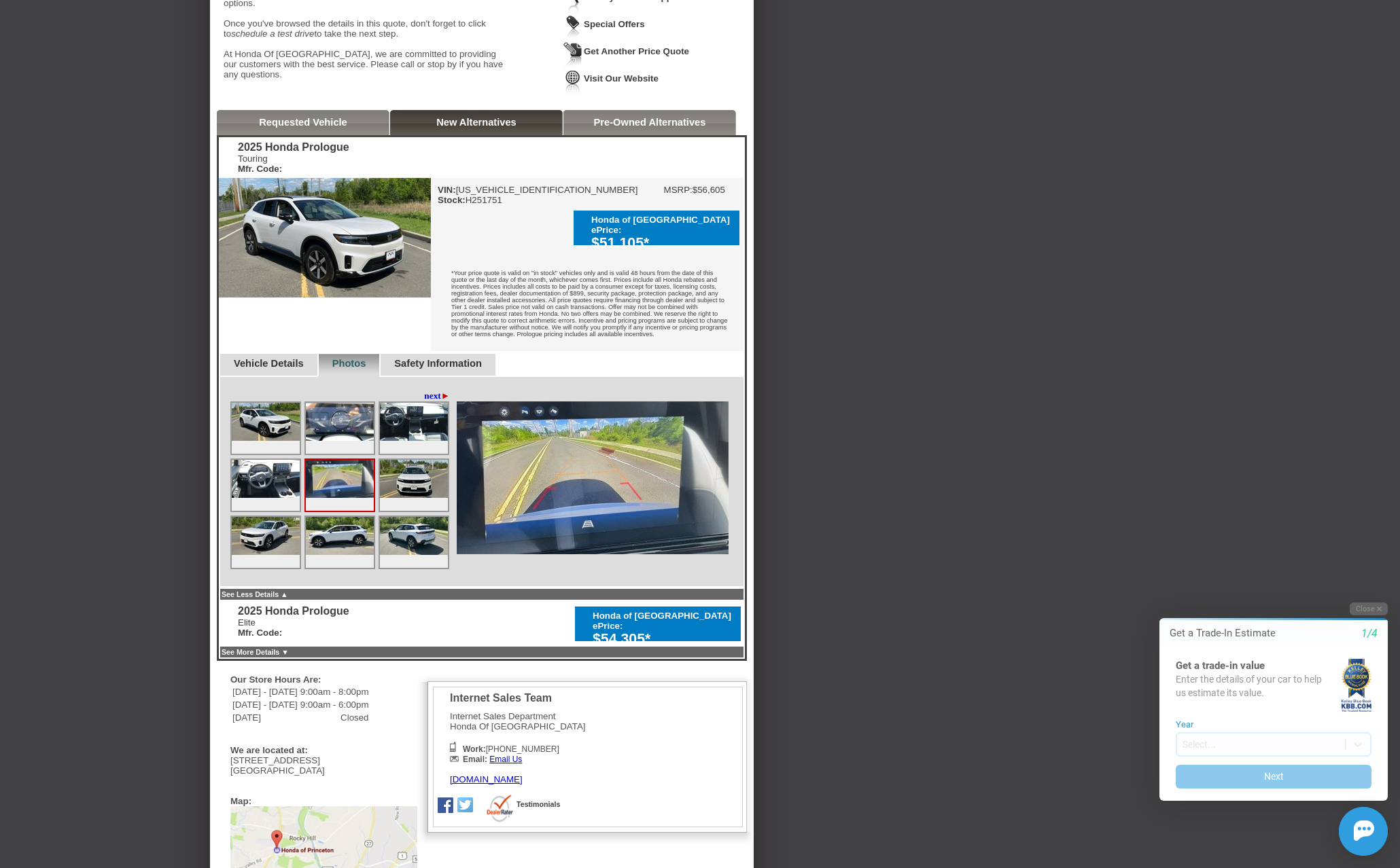
click at [417, 497] on img at bounding box center [414, 478] width 68 height 38
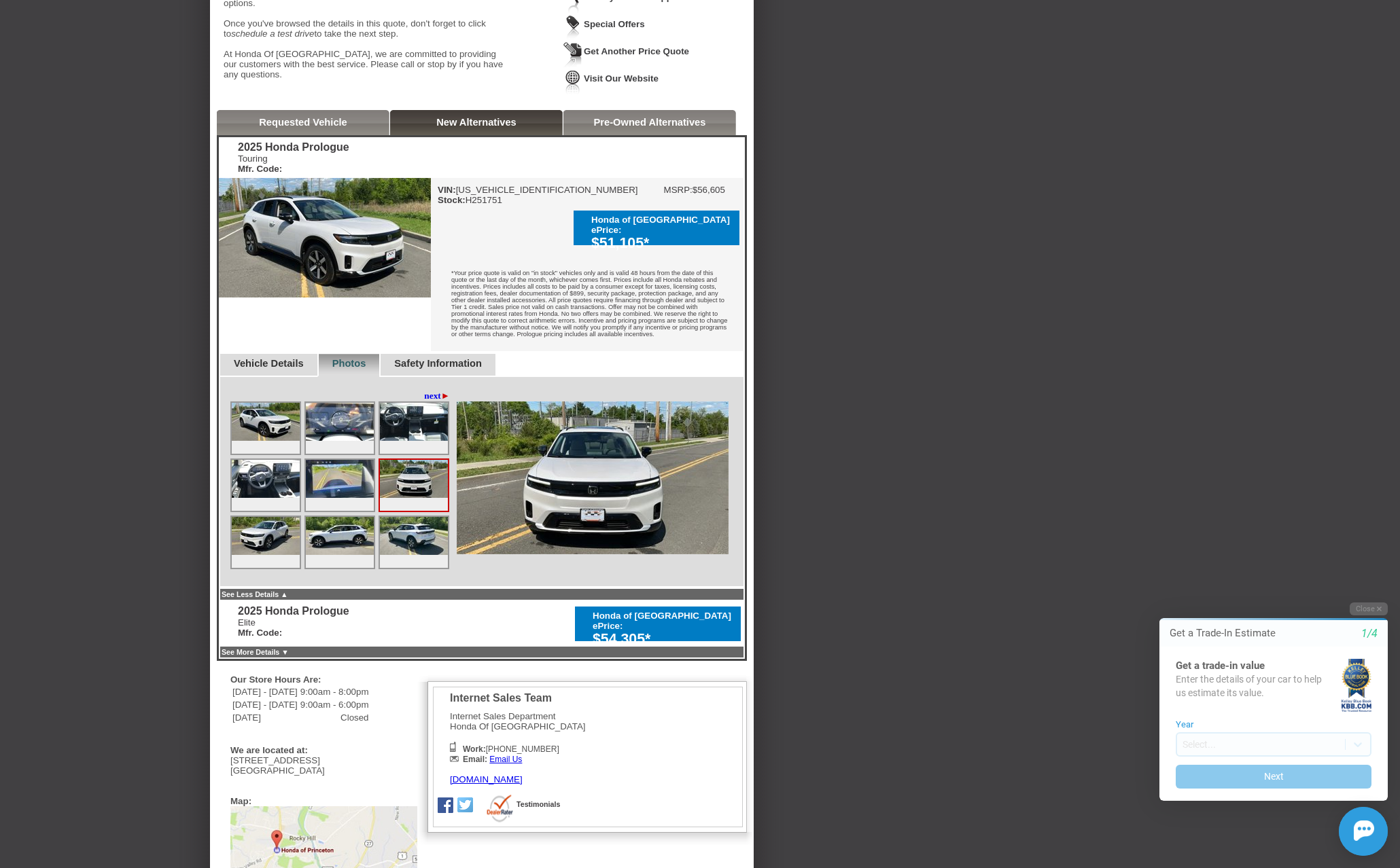
click at [273, 440] on img at bounding box center [265, 422] width 68 height 38
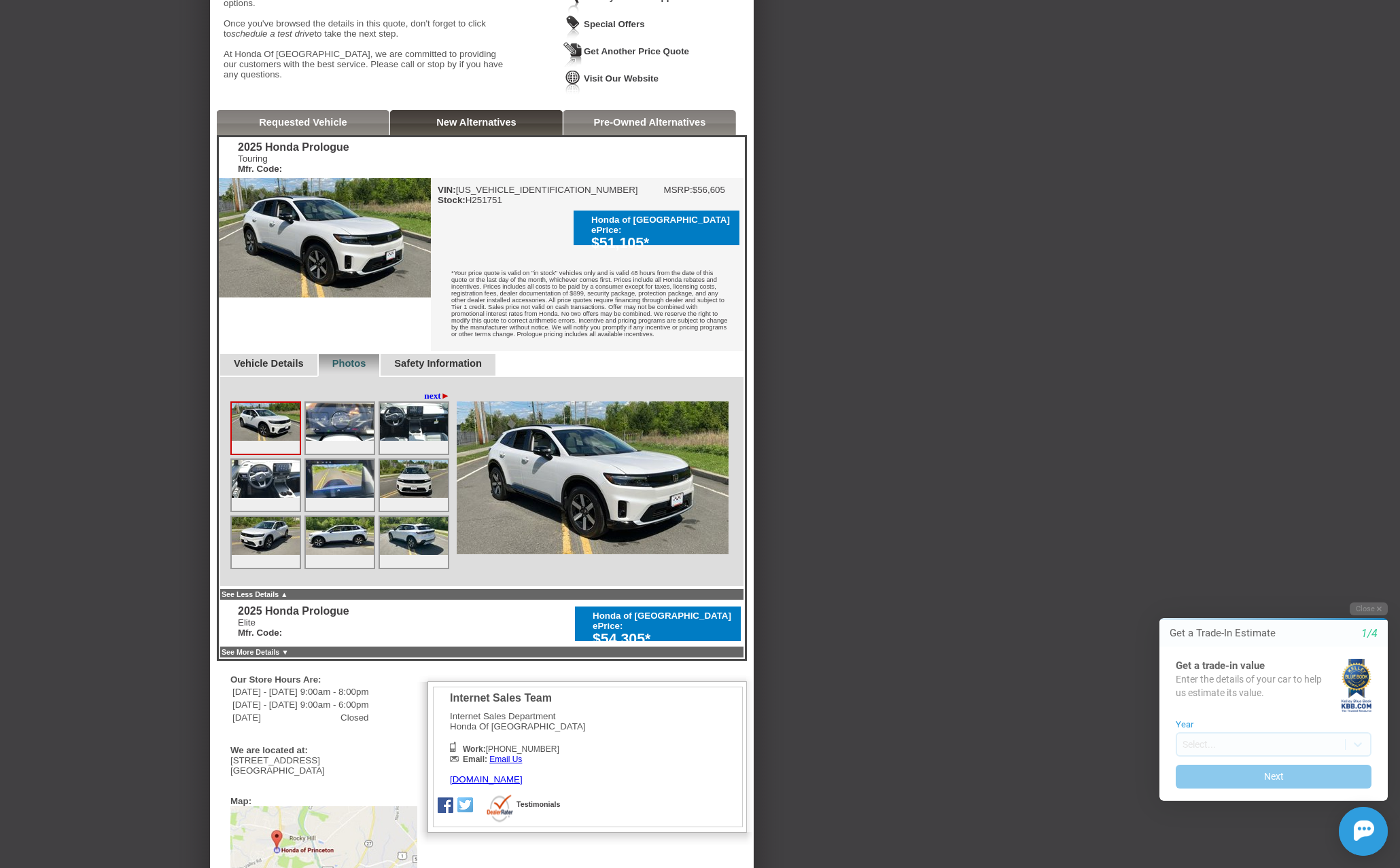
click at [334, 441] on img at bounding box center [339, 422] width 68 height 38
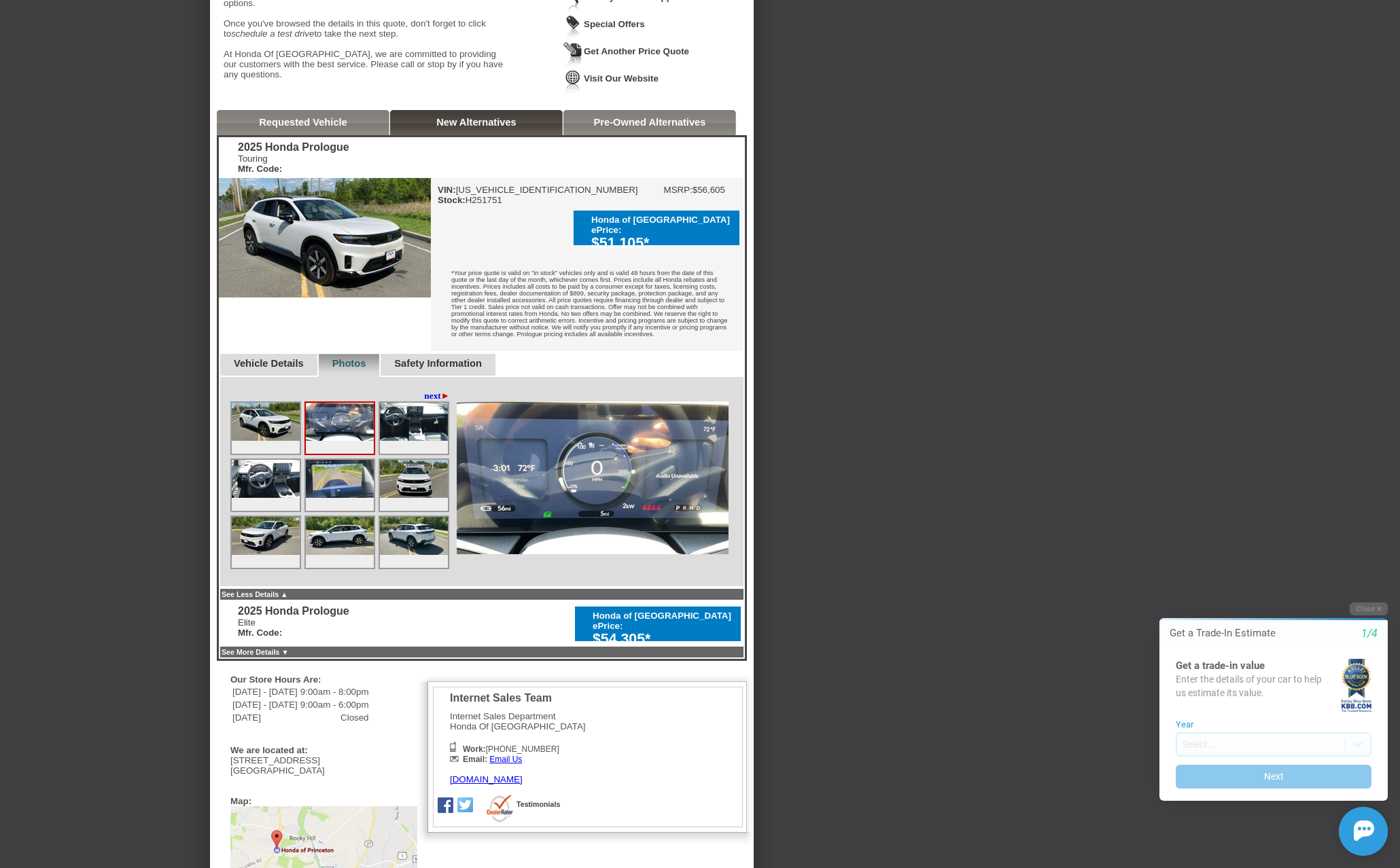
click at [411, 441] on img at bounding box center [414, 422] width 68 height 38
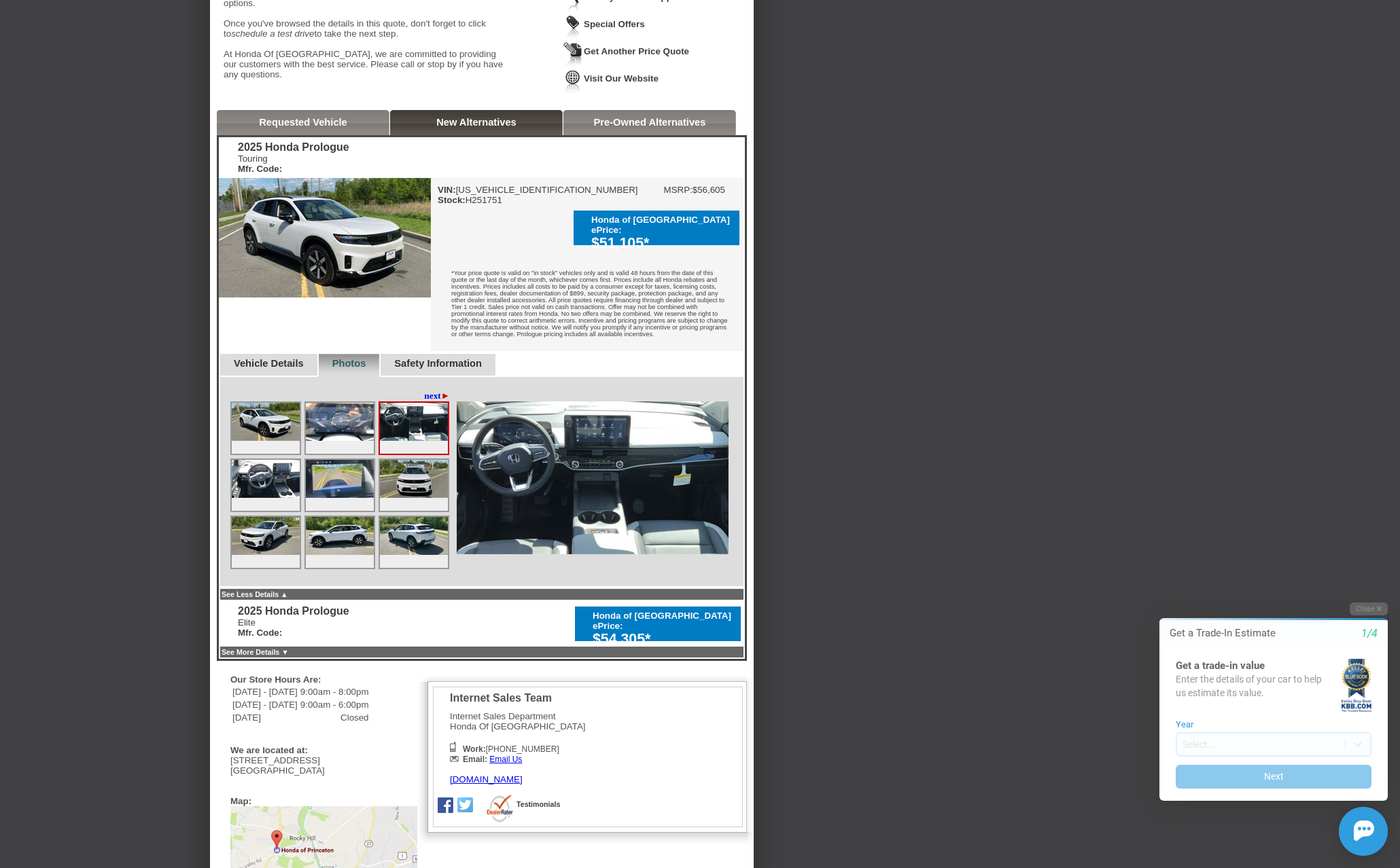
click at [265, 492] on img at bounding box center [265, 478] width 68 height 38
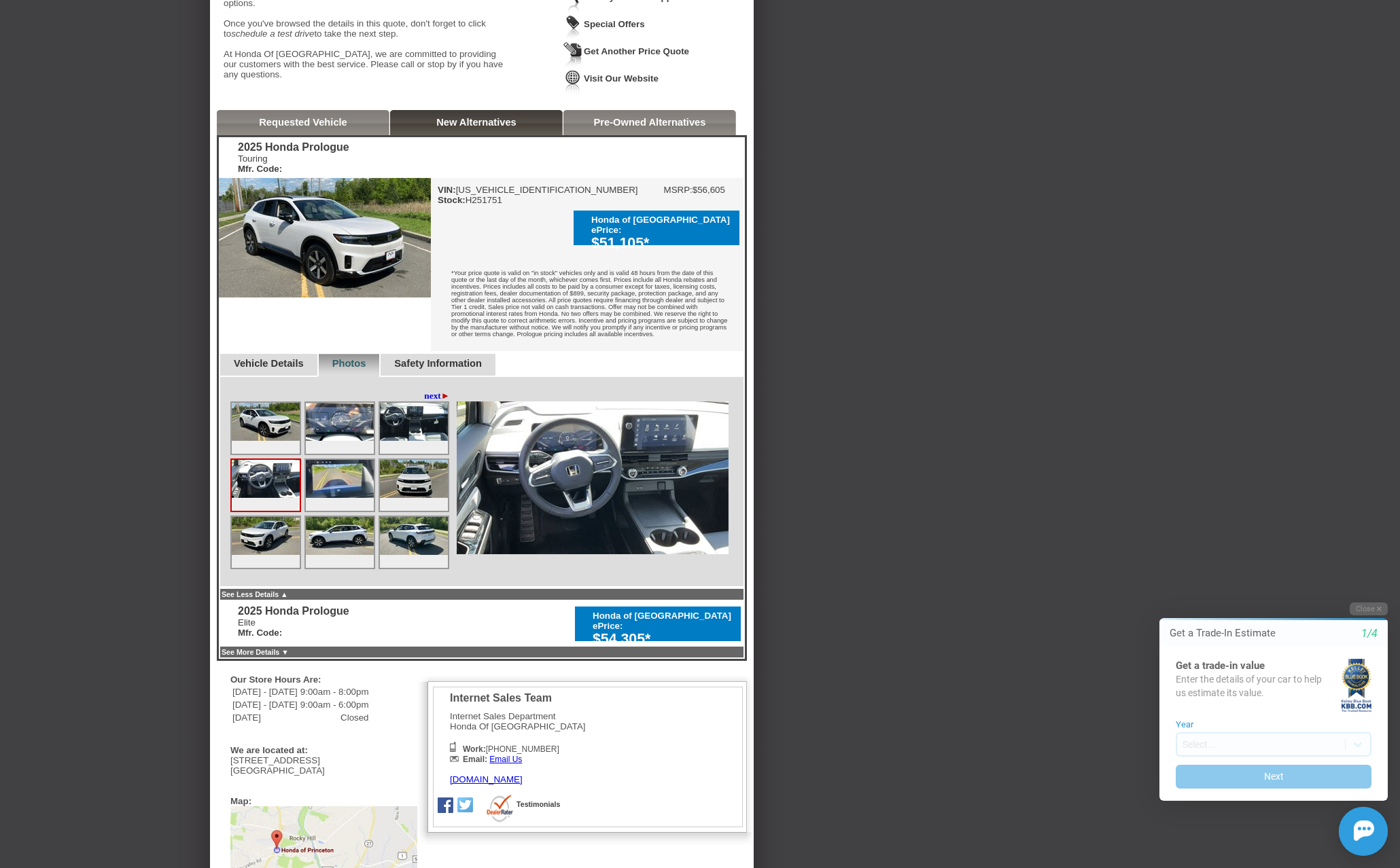
click at [411, 495] on img at bounding box center [414, 478] width 68 height 38
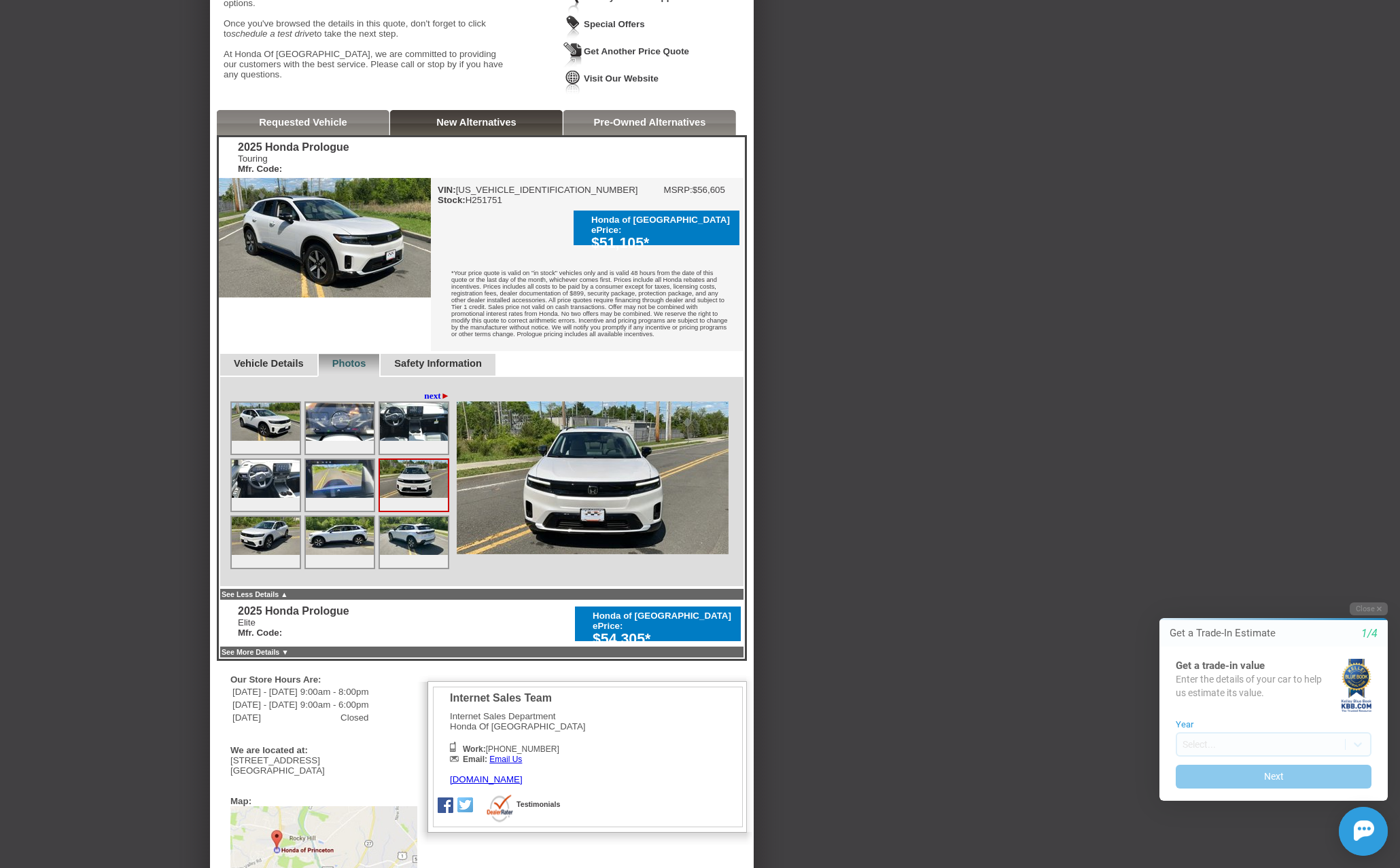
click at [350, 498] on img at bounding box center [339, 478] width 68 height 38
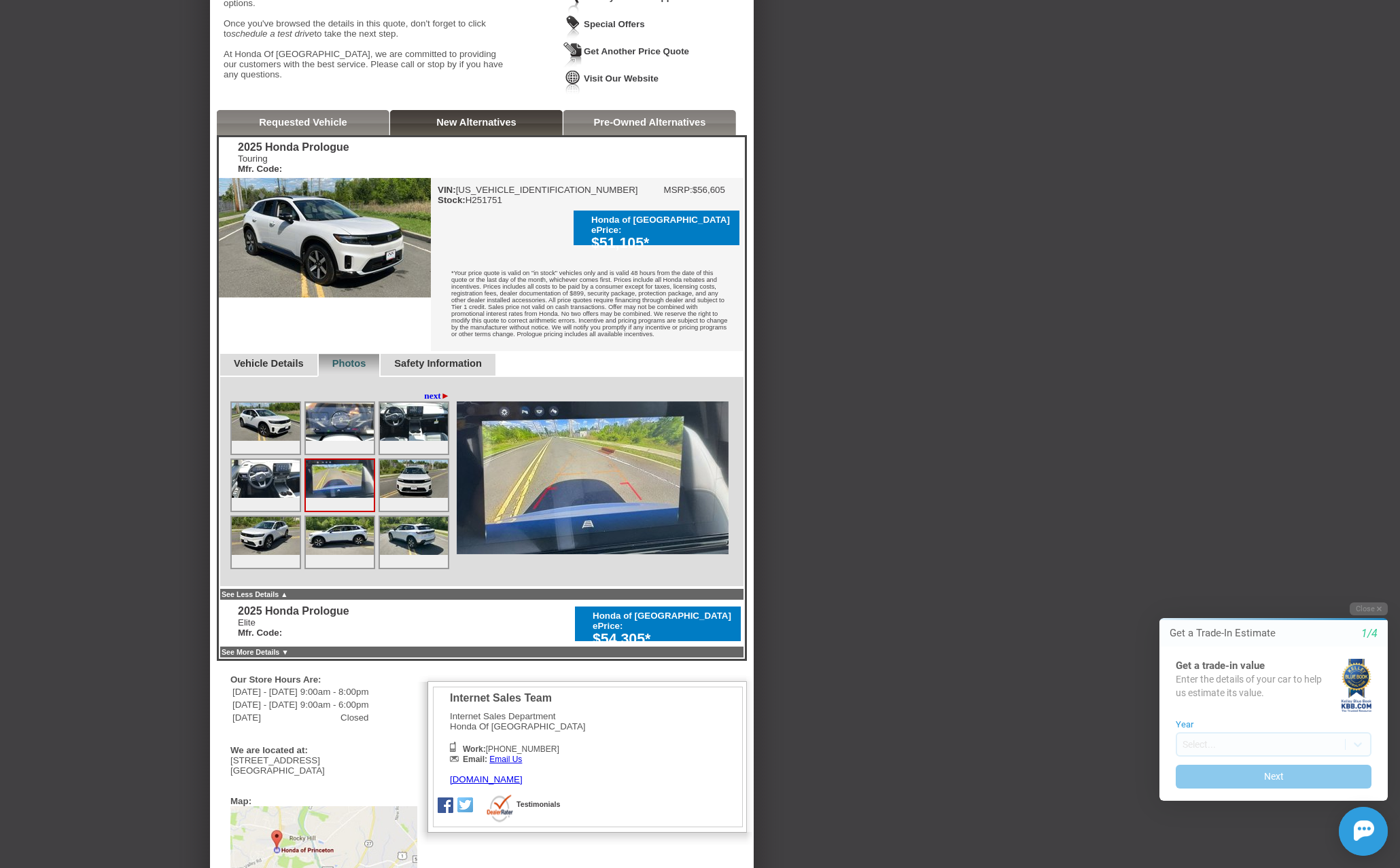
click at [265, 555] on img at bounding box center [265, 535] width 68 height 38
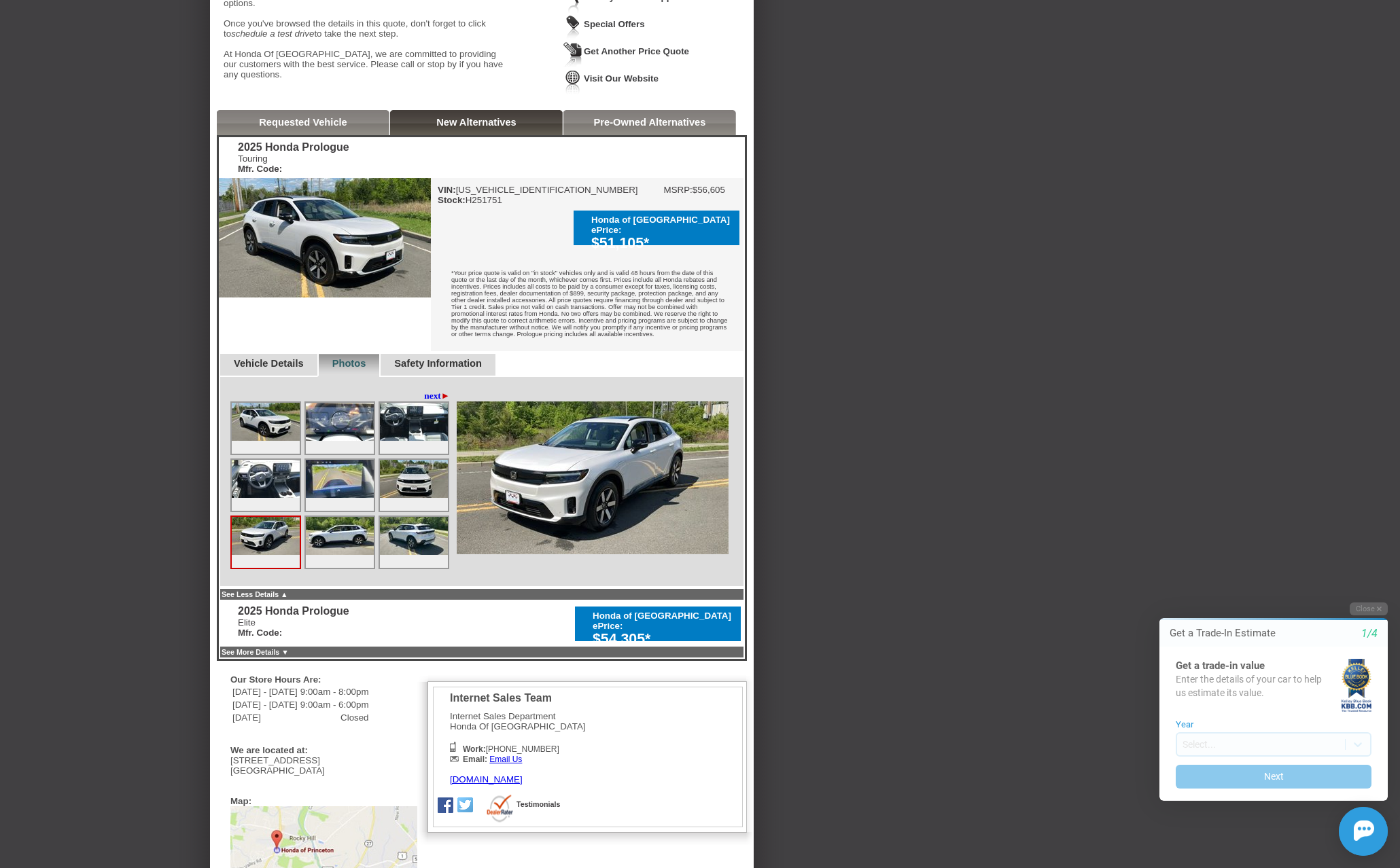
click at [330, 552] on img at bounding box center [339, 535] width 68 height 38
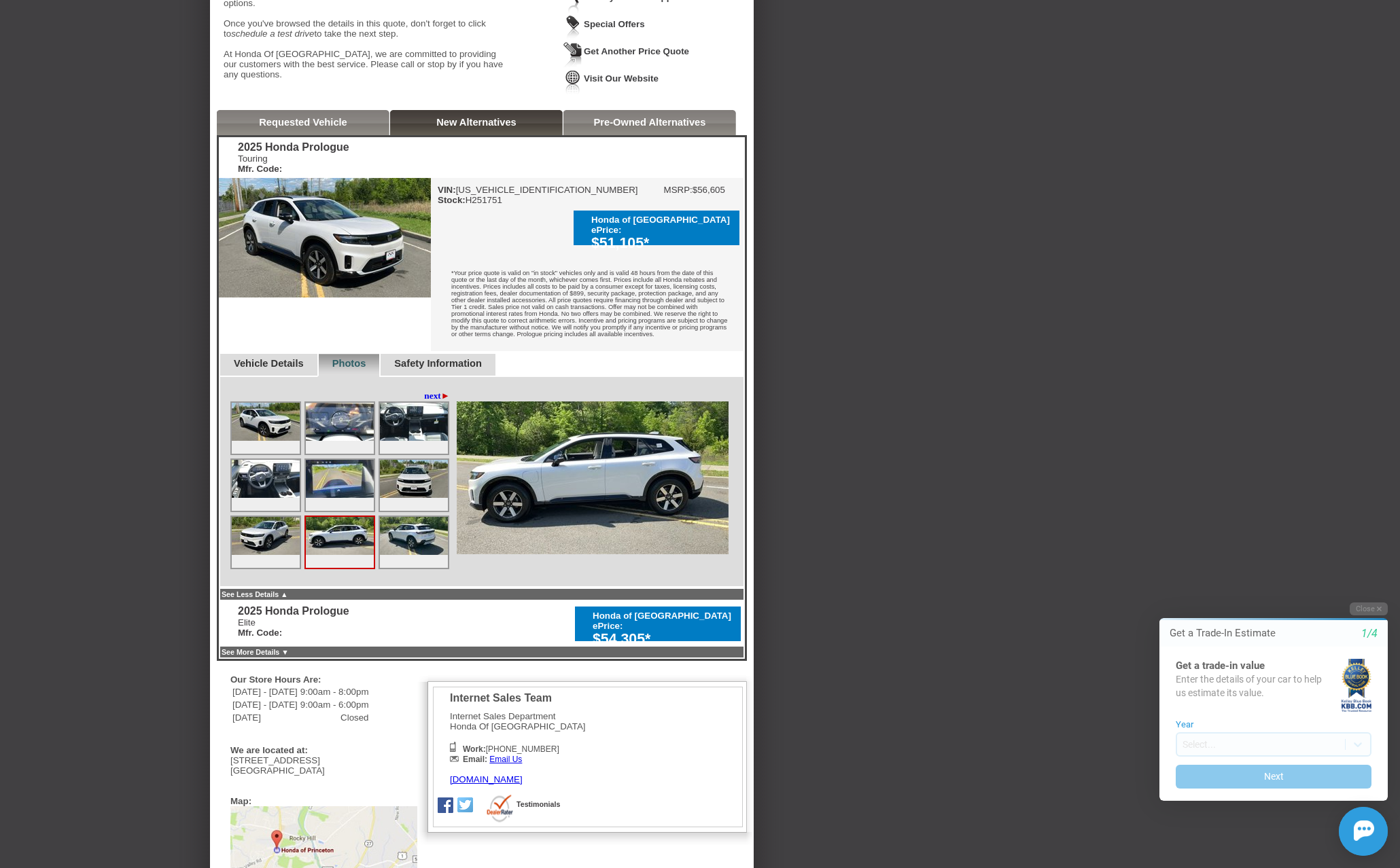
click at [403, 549] on img at bounding box center [414, 535] width 68 height 38
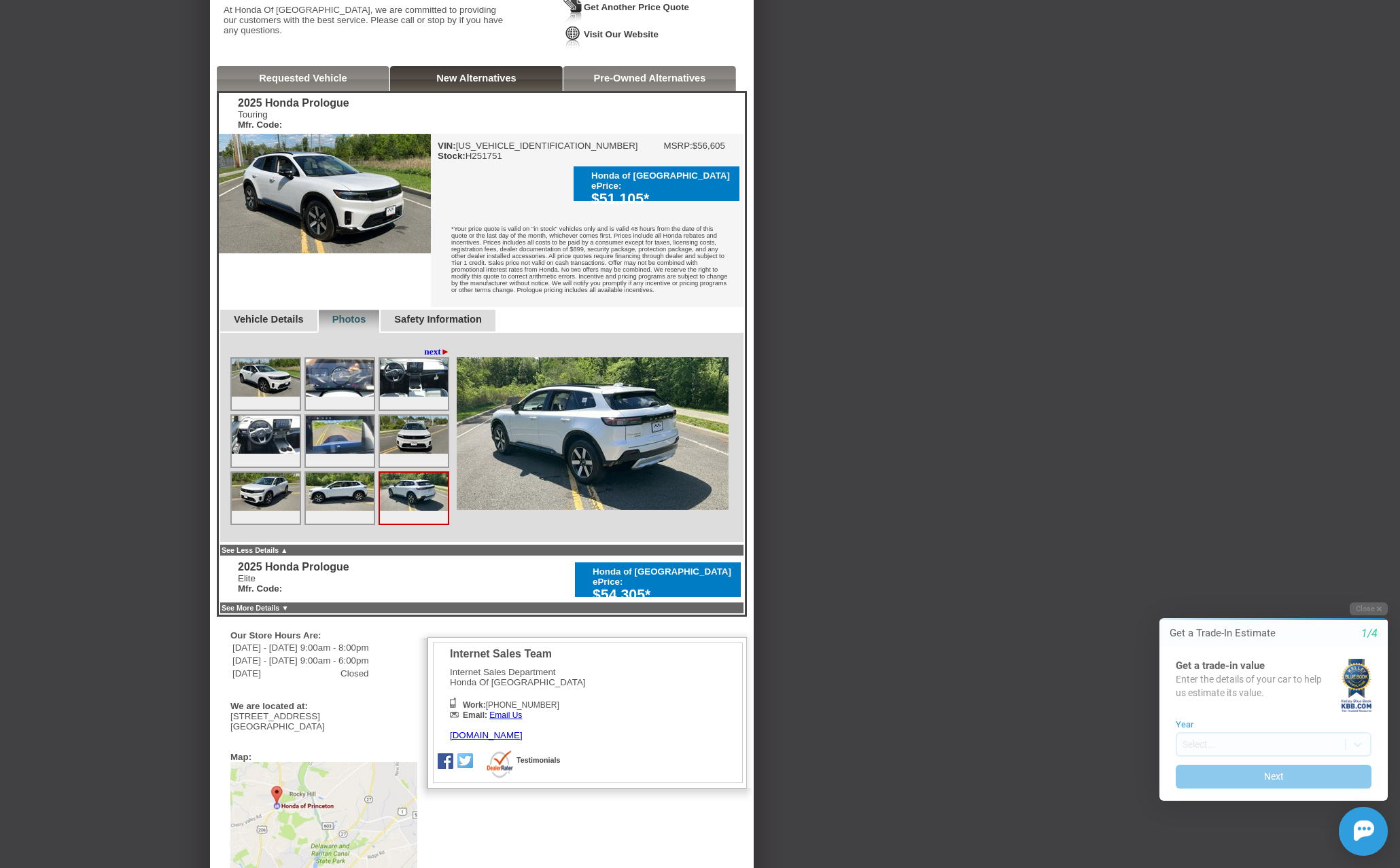
scroll to position [272, 0]
